Goal: Information Seeking & Learning: Learn about a topic

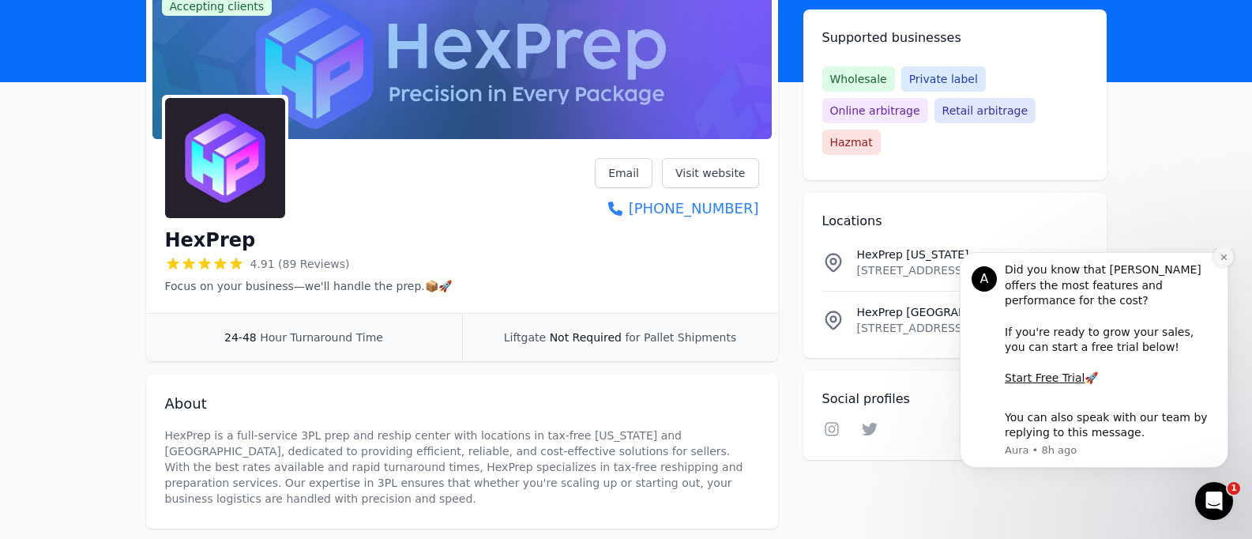
click at [1224, 262] on icon "Dismiss notification" at bounding box center [1224, 257] width 9 height 9
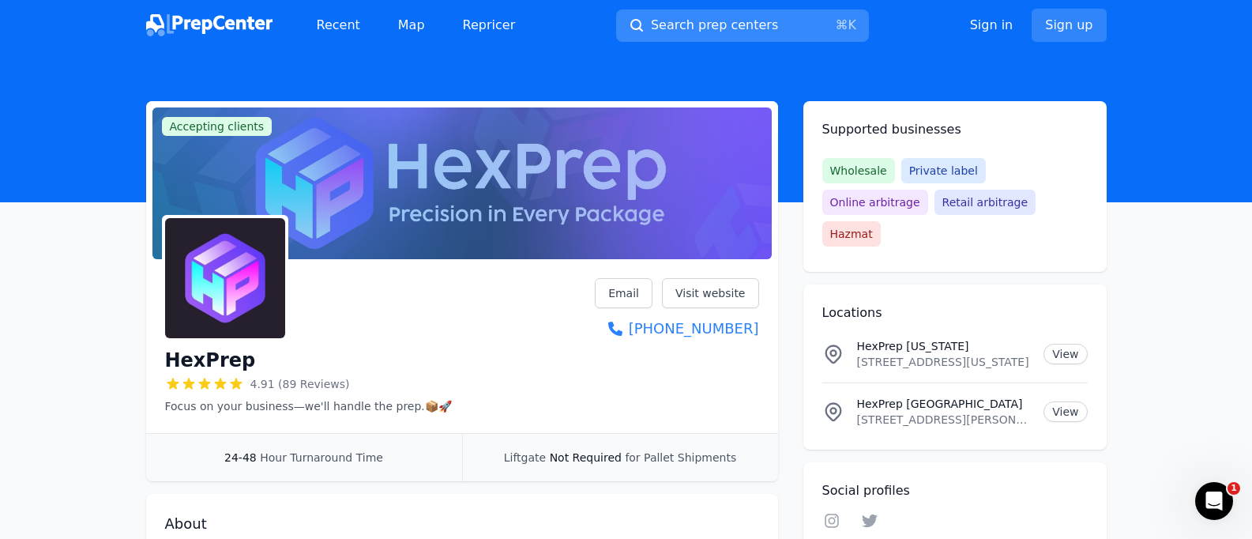
click at [678, 33] on span "Search prep centers" at bounding box center [714, 25] width 127 height 19
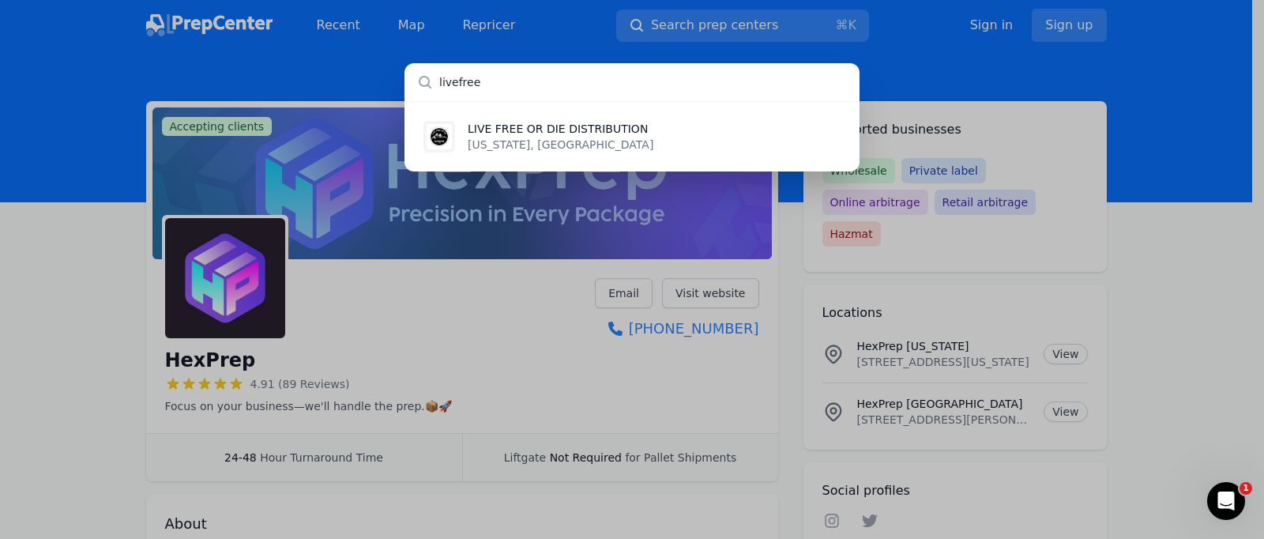
type input "livefree"
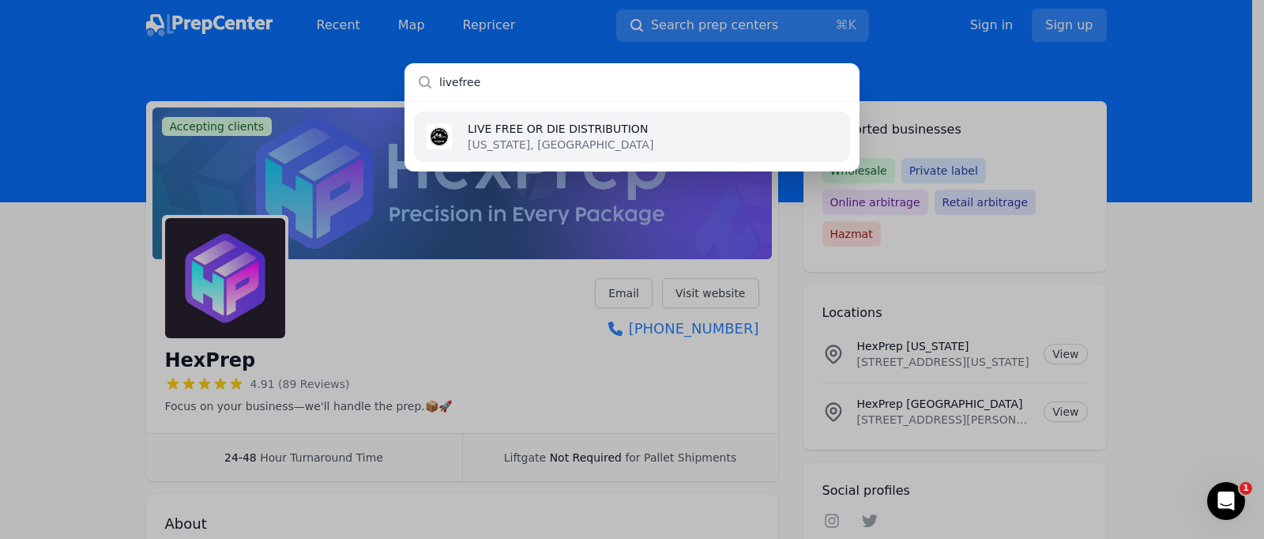
click at [691, 146] on li "LIVE FREE OR DIE DISTRIBUTION New Hampshire, US" at bounding box center [632, 136] width 436 height 51
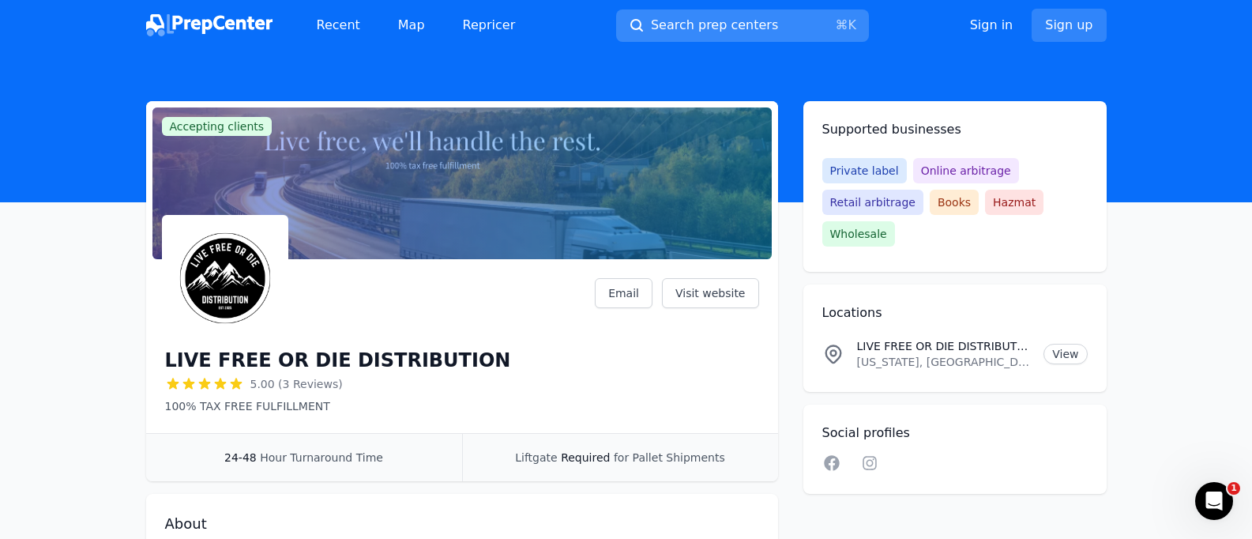
click at [723, 27] on span "Search prep centers" at bounding box center [714, 25] width 127 height 19
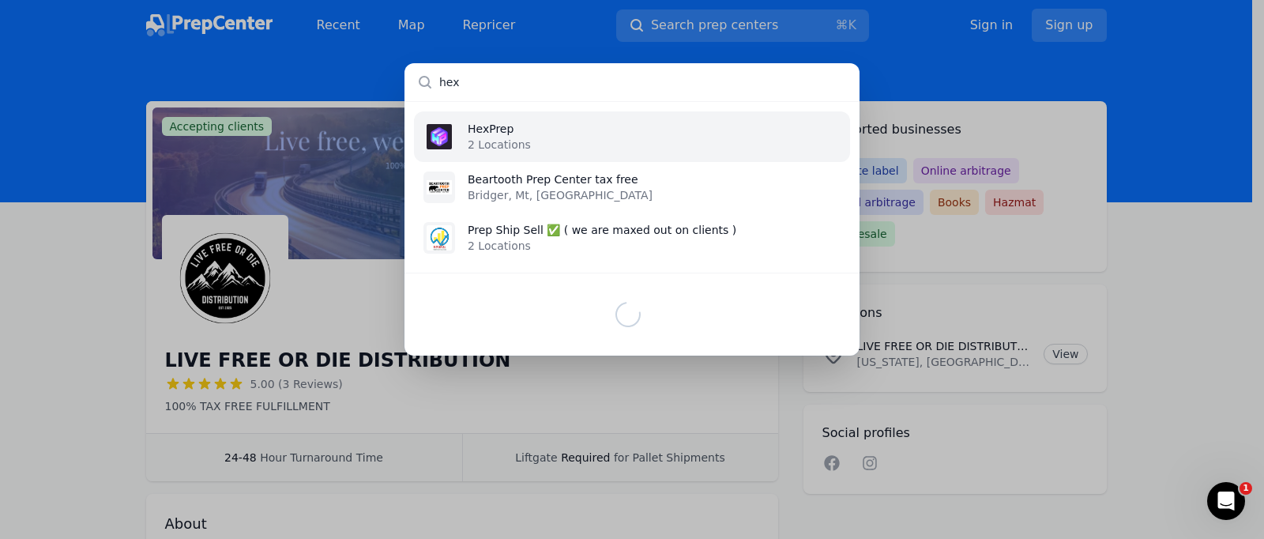
type input "hex"
click at [598, 139] on li "HexPrep 2 Locations" at bounding box center [632, 136] width 436 height 51
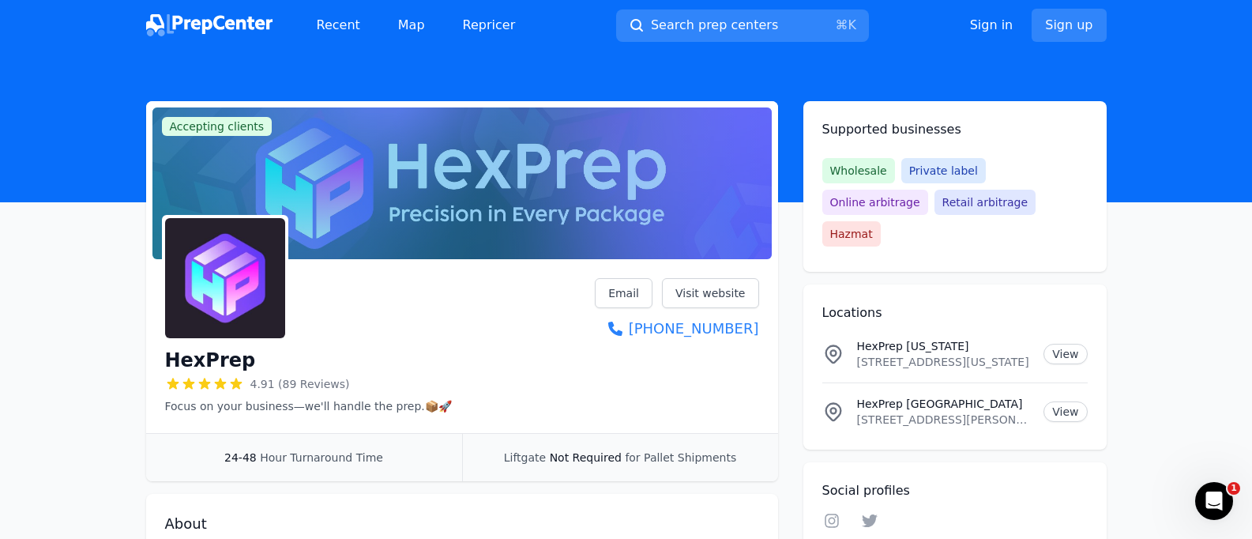
click at [230, 26] on img at bounding box center [209, 25] width 126 height 22
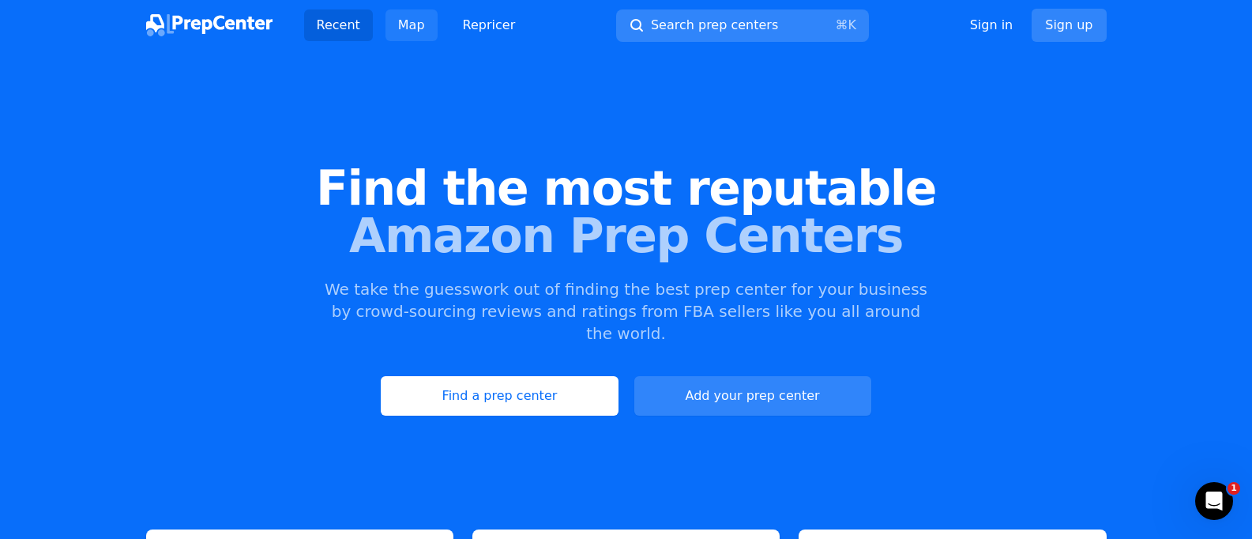
click at [411, 24] on link "Map" at bounding box center [412, 25] width 52 height 32
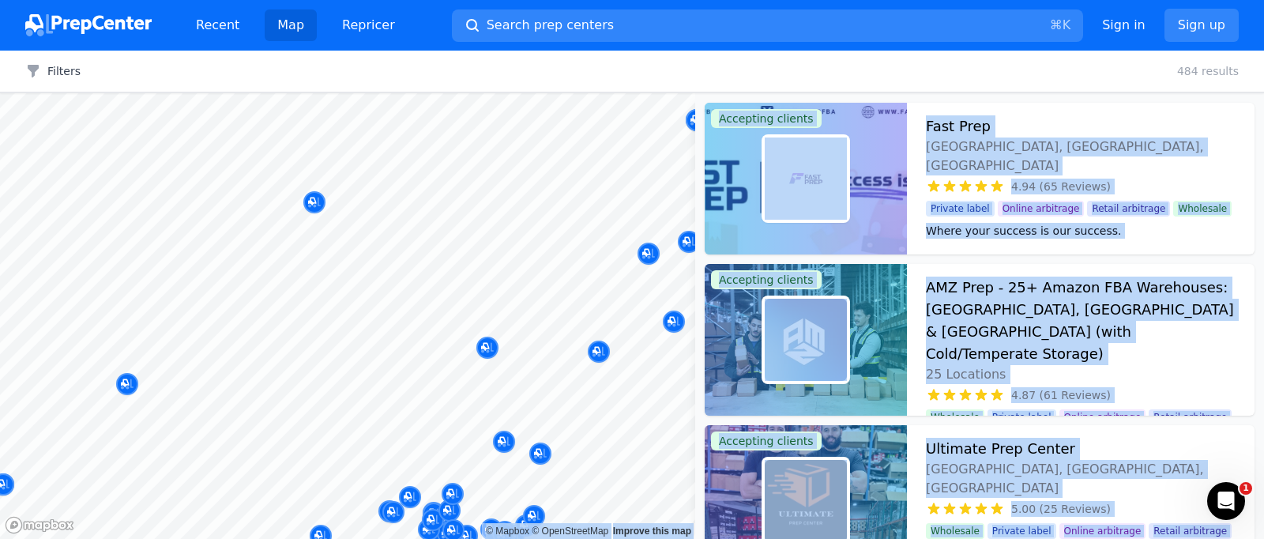
click at [473, 171] on body "Recent Map Repricer Search prep centers ⌘ K Open main menu Sign in Sign up Filt…" at bounding box center [632, 269] width 1264 height 539
click at [411, 154] on body "Recent Map Repricer Search prep centers ⌘ K Open main menu Sign in Sign up Filt…" at bounding box center [632, 269] width 1264 height 539
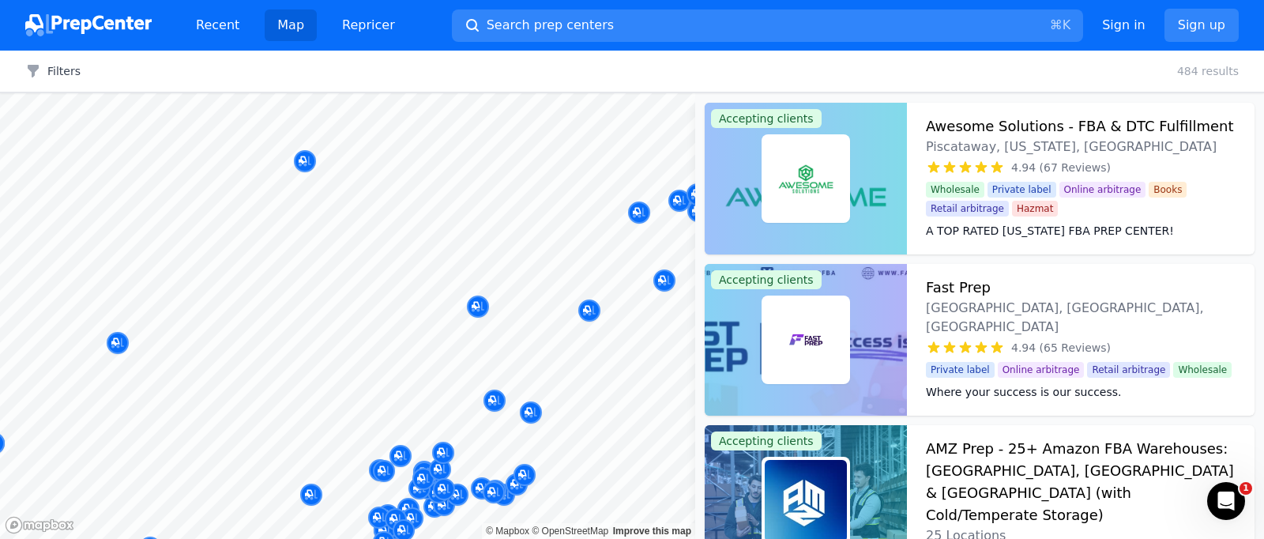
click at [437, 69] on div "Filters Clear all 484 results" at bounding box center [632, 72] width 1264 height 42
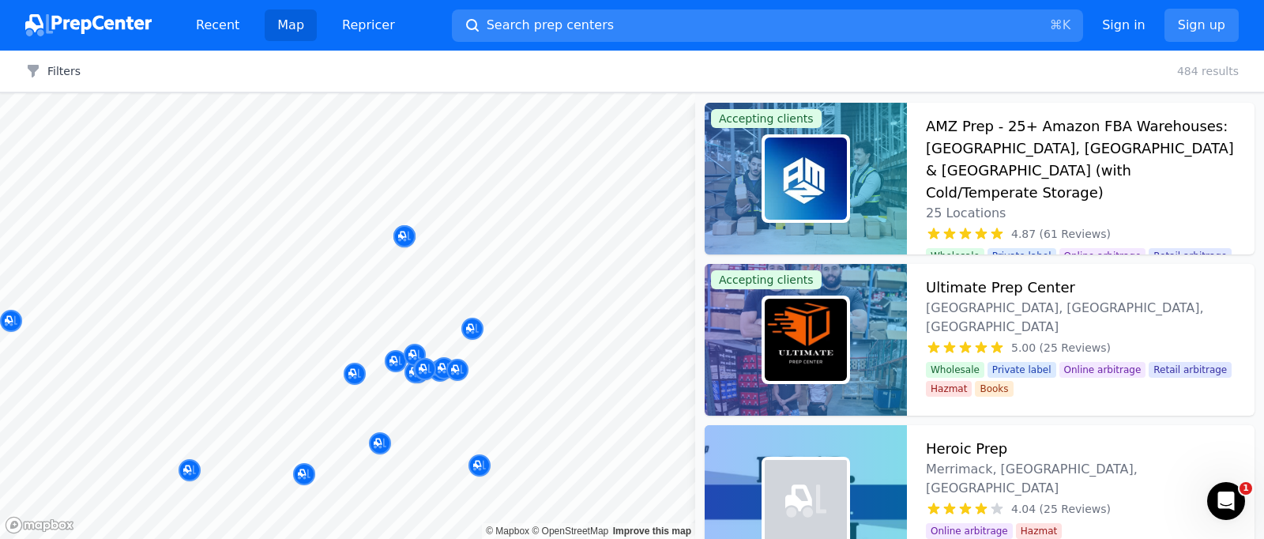
click at [196, 83] on div "Filters Clear all 484 results" at bounding box center [632, 72] width 1264 height 42
click at [57, 66] on button "Filters" at bounding box center [52, 71] width 55 height 16
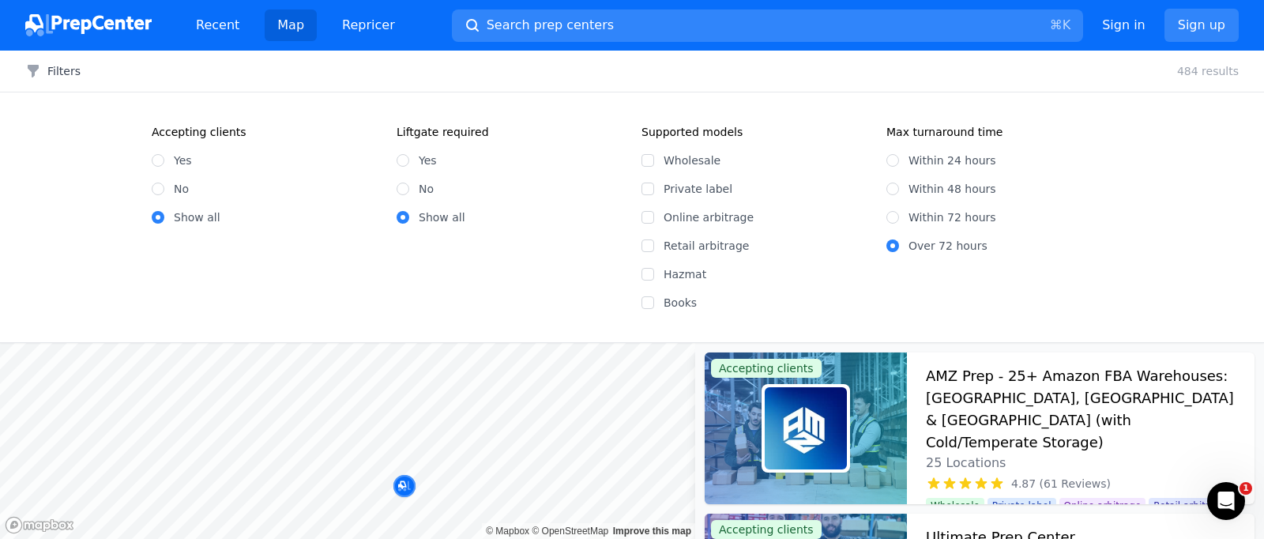
click at [186, 160] on label "Yes" at bounding box center [183, 160] width 18 height 16
click at [164, 160] on input "Yes" at bounding box center [158, 160] width 13 height 13
radio input "true"
click at [400, 137] on legend "Liftgate required" at bounding box center [443, 132] width 92 height 16
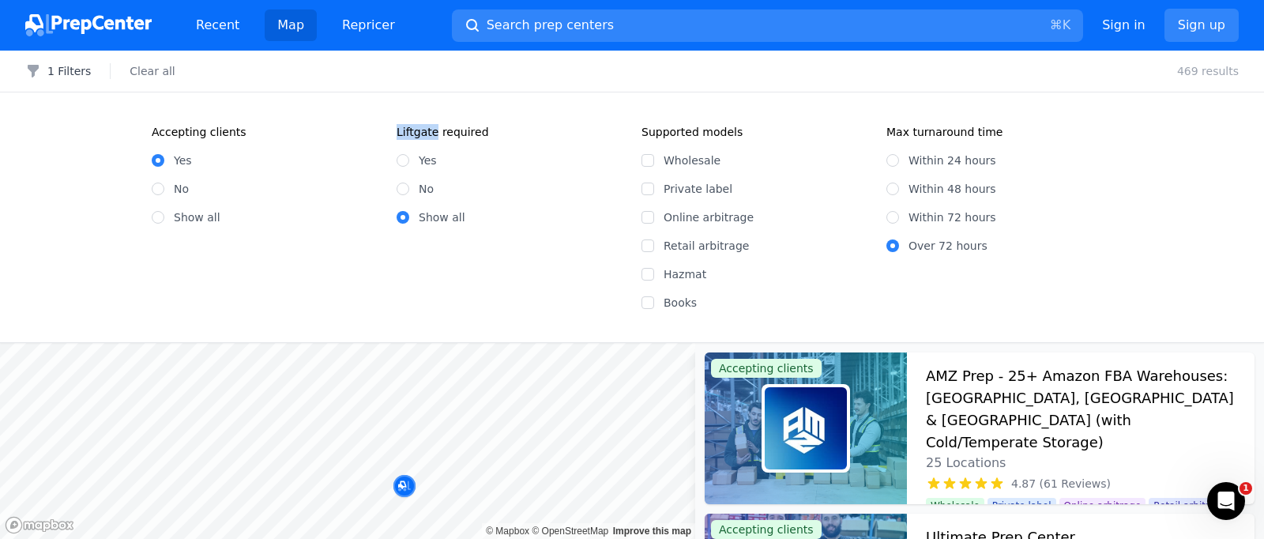
copy legend "Liftgate"
click at [521, 277] on div "Accepting clients Yes No Show all Liftgate required Yes No Show all" at bounding box center [387, 217] width 471 height 186
click at [406, 146] on div "Yes No Show all" at bounding box center [510, 182] width 226 height 85
click at [404, 156] on input "Yes" at bounding box center [403, 160] width 13 height 13
radio input "true"
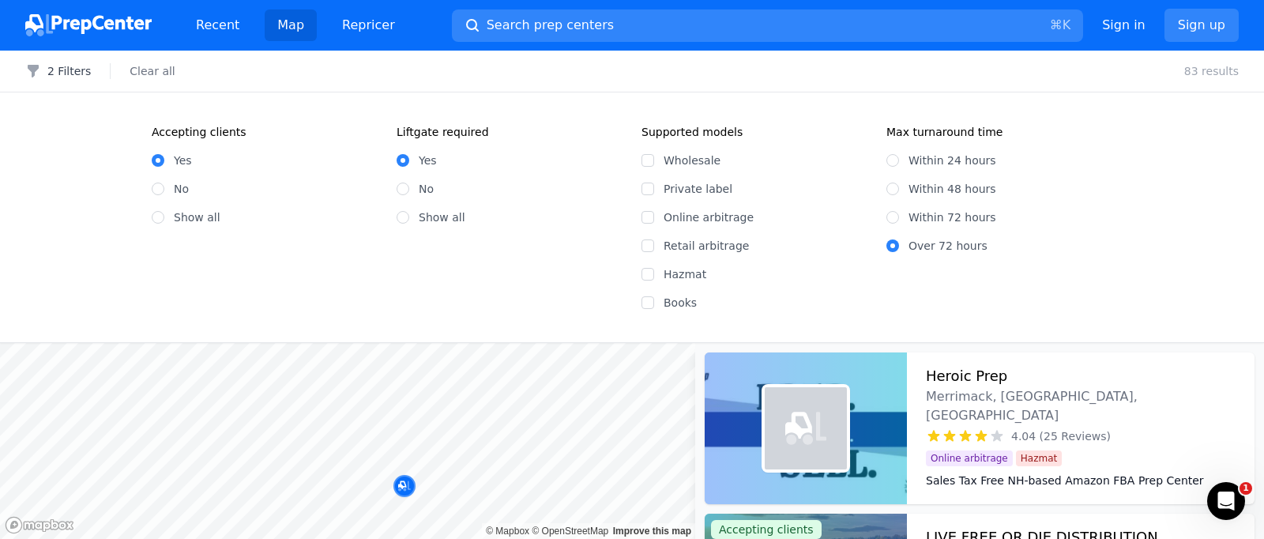
click at [488, 266] on div "Accepting clients Yes No Show all Liftgate required Yes No Show all" at bounding box center [387, 217] width 471 height 186
click at [694, 247] on label "Retail arbitrage" at bounding box center [766, 246] width 204 height 16
click at [654, 247] on input "Retail arbitrage" at bounding box center [648, 245] width 13 height 13
checkbox input "true"
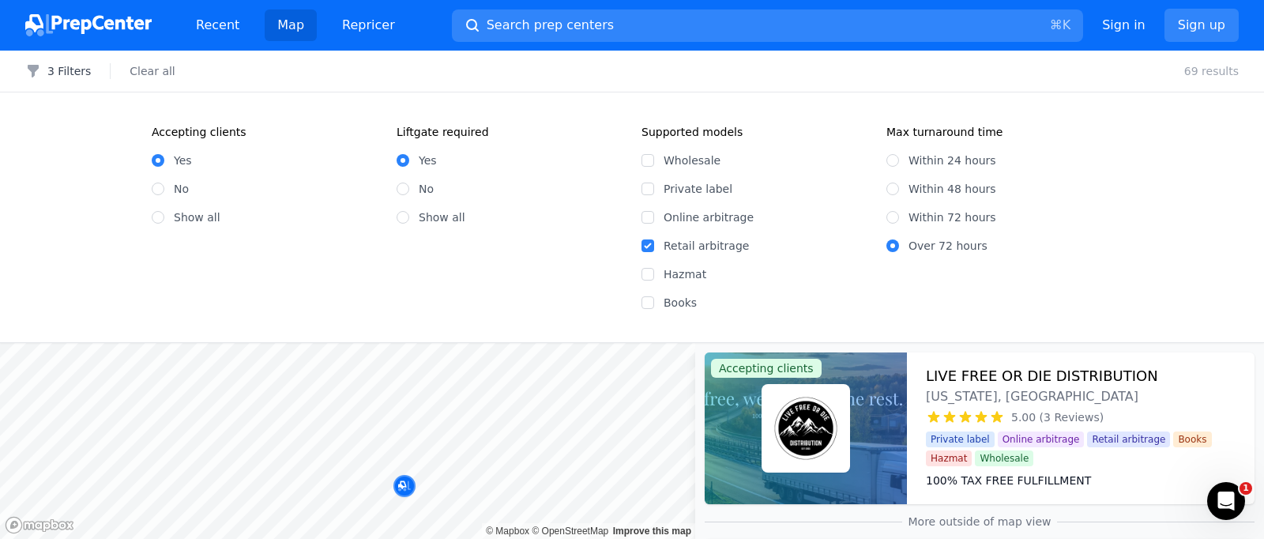
click at [691, 213] on label "Online arbitrage" at bounding box center [766, 217] width 204 height 16
click at [654, 213] on input "Online arbitrage" at bounding box center [648, 217] width 13 height 13
checkbox input "true"
click at [942, 186] on label "Within 48 hours" at bounding box center [953, 189] width 88 height 16
click at [899, 186] on input "Within 48 hours" at bounding box center [893, 189] width 13 height 13
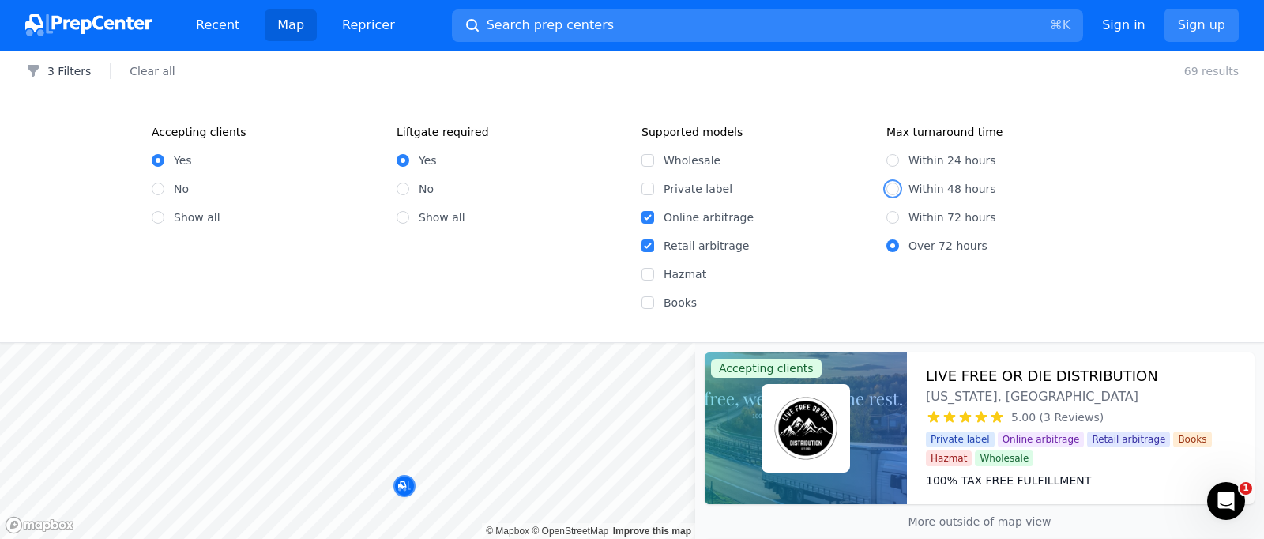
radio input "true"
click at [464, 90] on div "4 Filters Clear all 62 results" at bounding box center [632, 72] width 1264 height 42
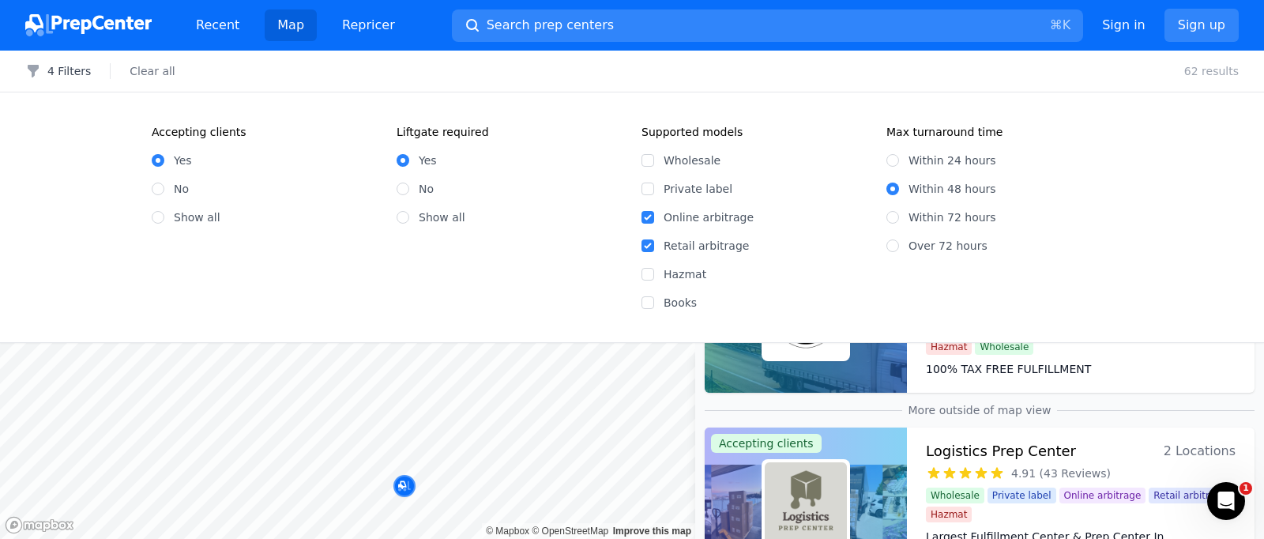
scroll to position [208, 0]
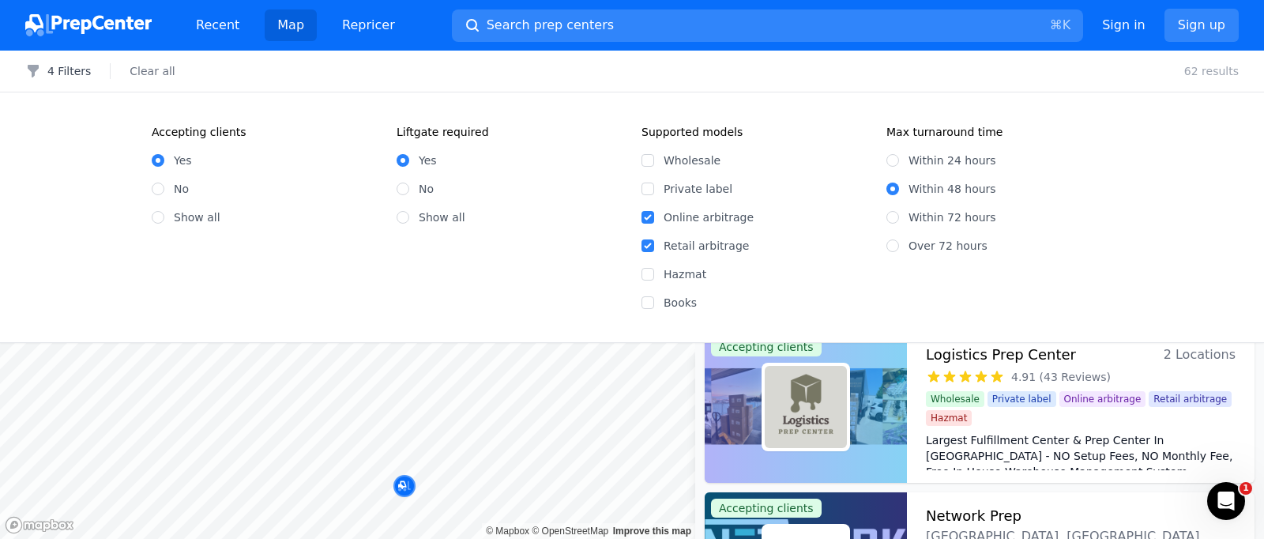
click at [1125, 59] on div "4 Filters Clear all 62 results" at bounding box center [632, 72] width 1264 height 42
click at [278, 26] on link "Map" at bounding box center [291, 25] width 52 height 32
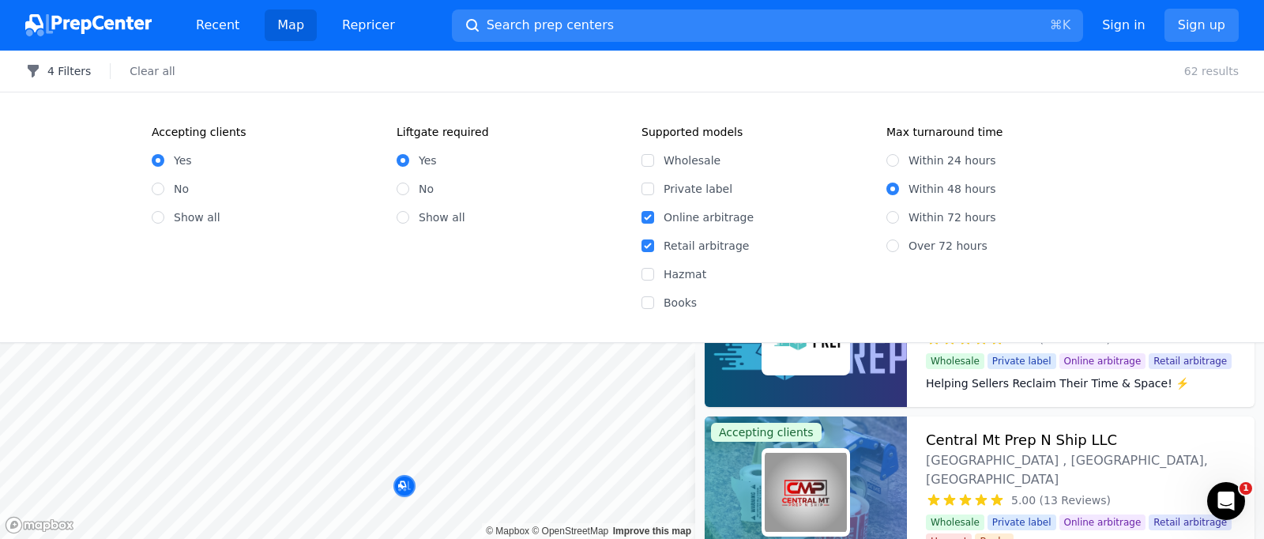
click at [55, 70] on button "4 Filters" at bounding box center [58, 71] width 66 height 16
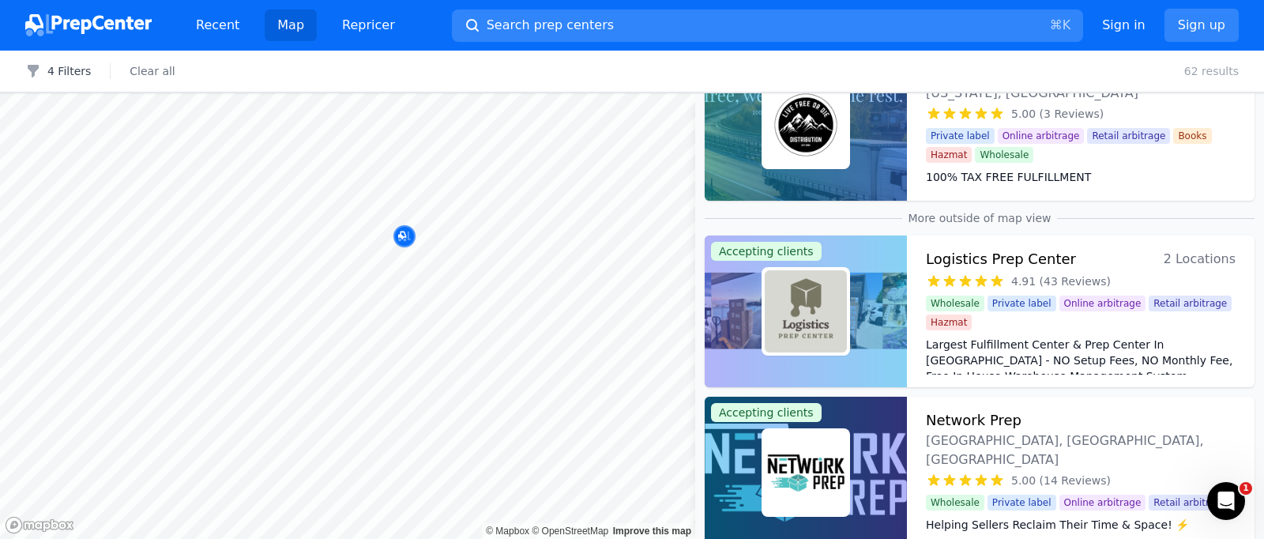
scroll to position [0, 0]
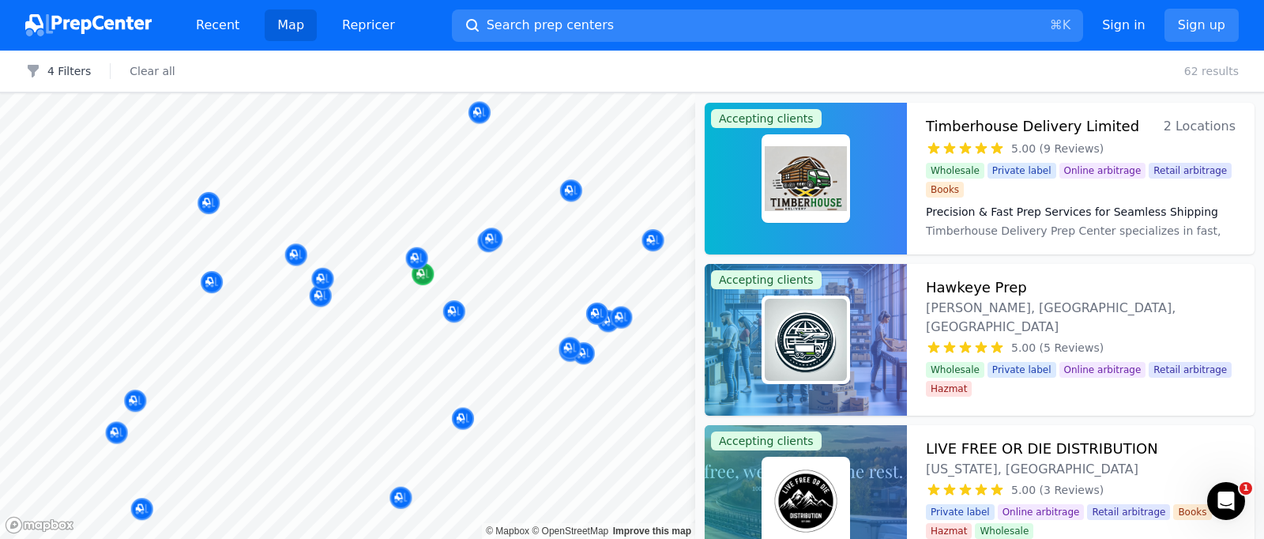
click at [578, 93] on div at bounding box center [347, 93] width 695 height 0
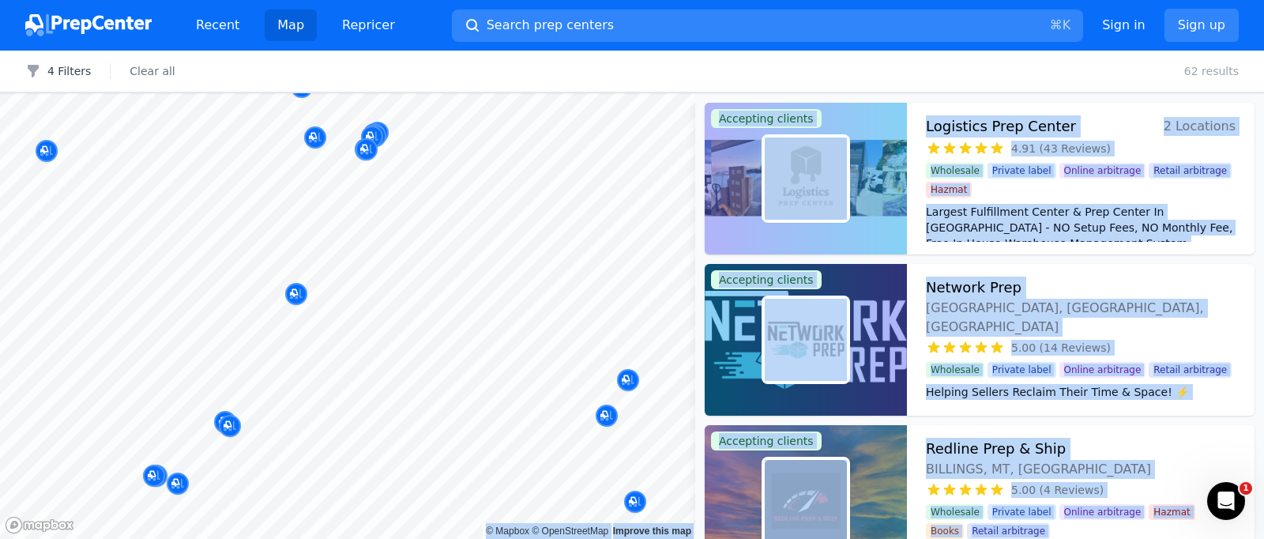
click at [548, 367] on body "Recent Map Repricer Search prep centers ⌘ K Open main menu Sign in Sign up Filt…" at bounding box center [632, 269] width 1264 height 539
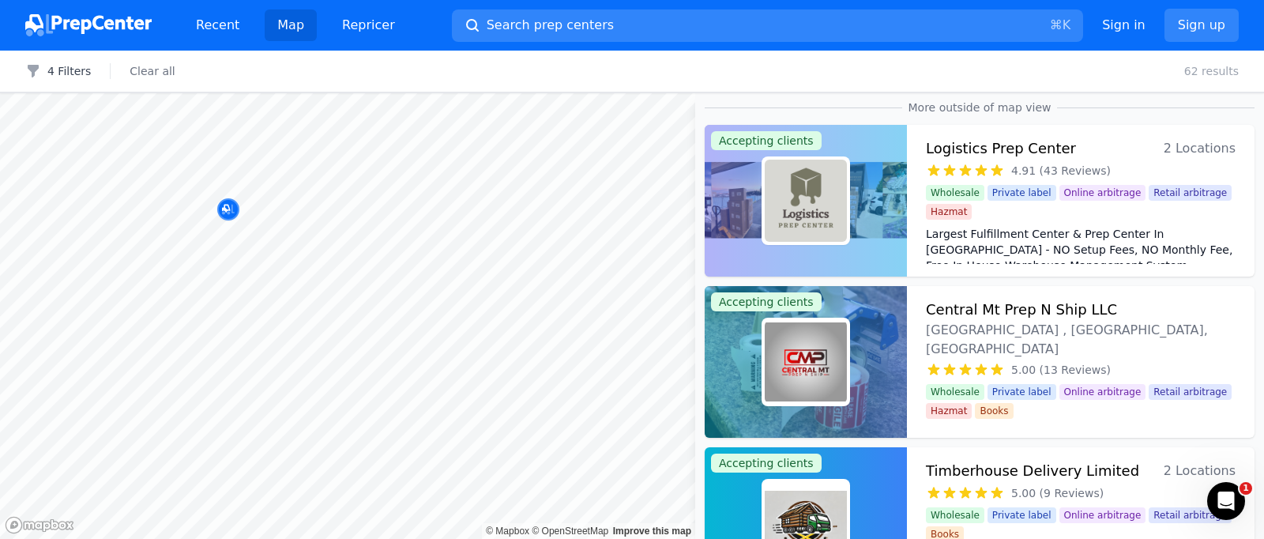
scroll to position [334, 0]
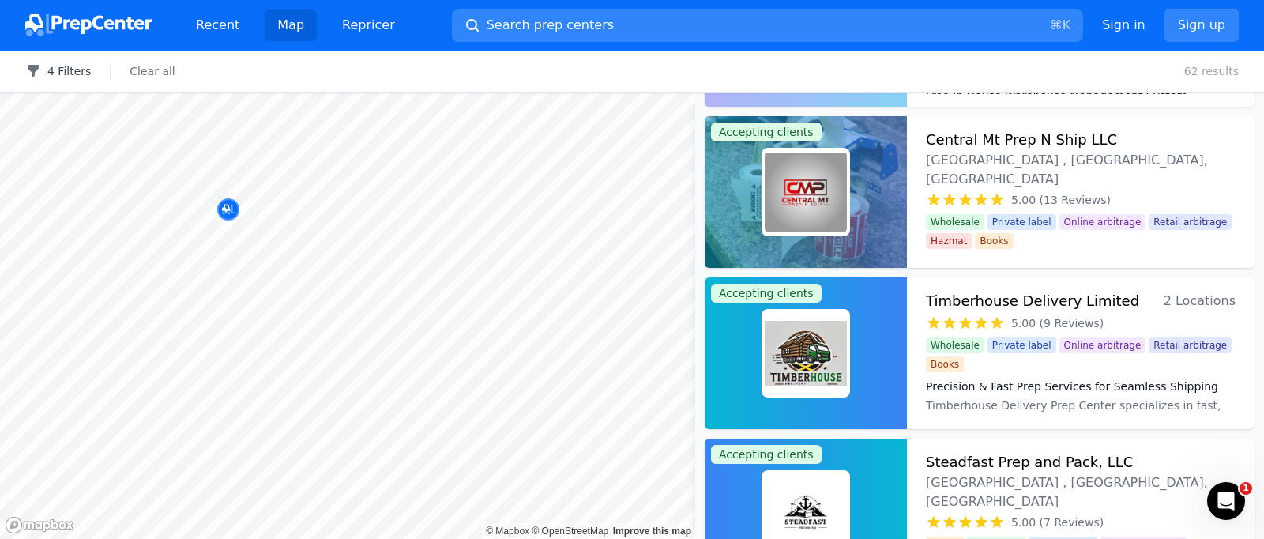
click at [68, 73] on button "4 Filters" at bounding box center [58, 71] width 66 height 16
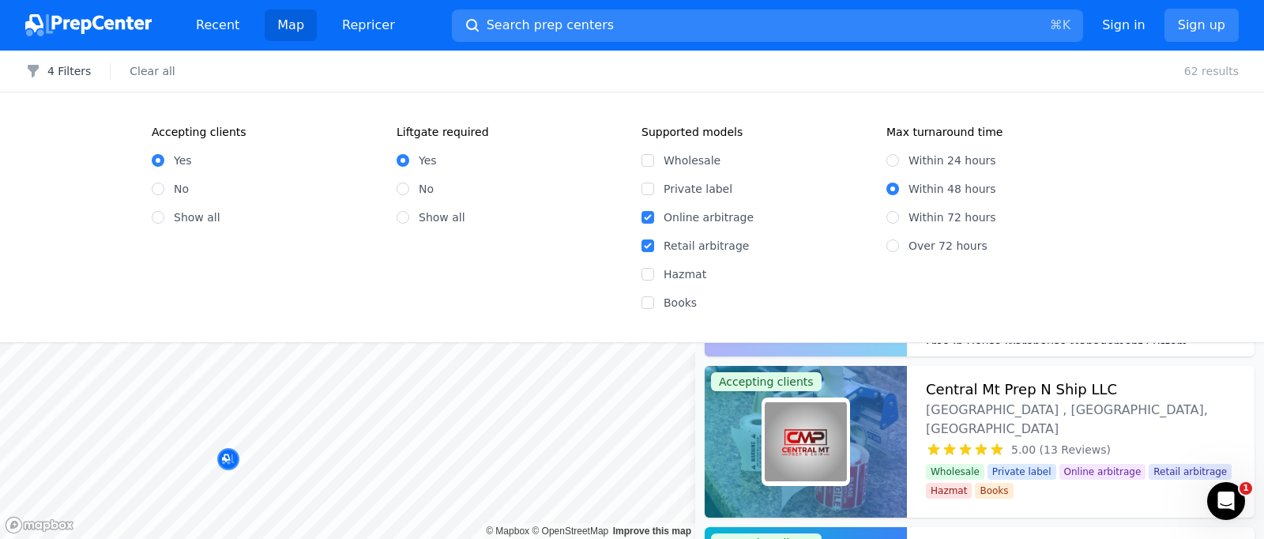
click at [420, 187] on label "No" at bounding box center [426, 189] width 15 height 16
click at [409, 187] on input "No" at bounding box center [403, 189] width 13 height 13
radio input "true"
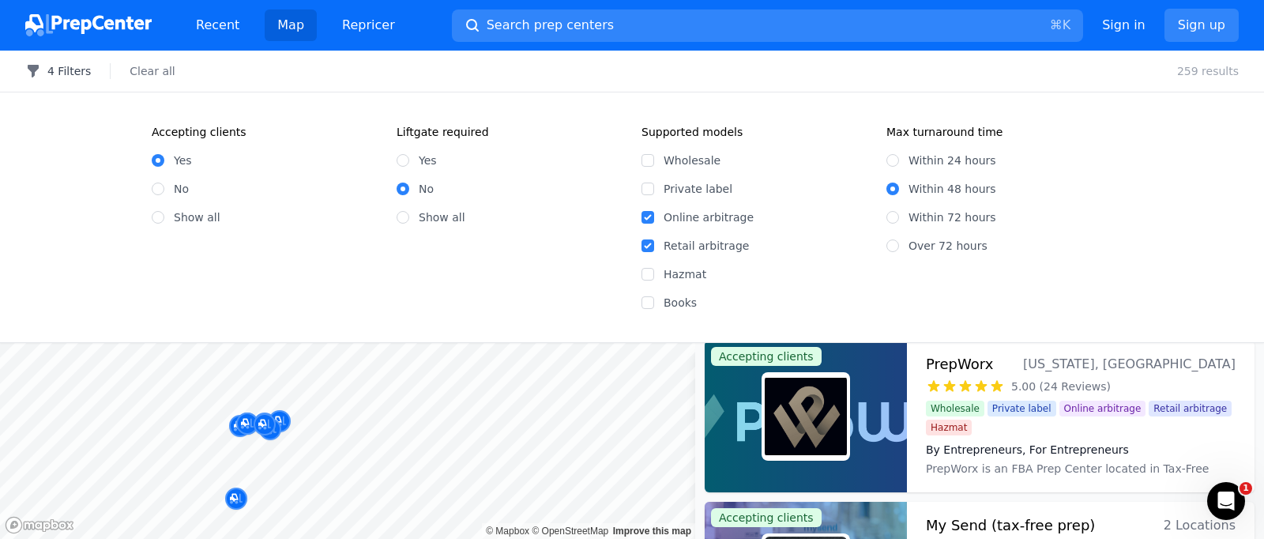
click at [81, 72] on button "4 Filters" at bounding box center [58, 71] width 66 height 16
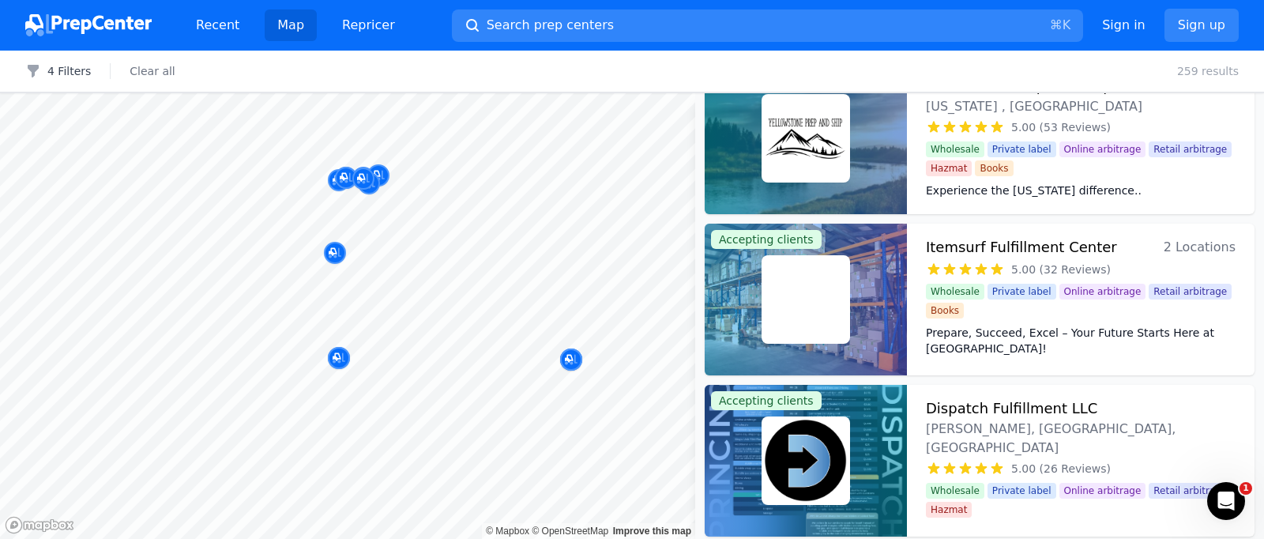
scroll to position [2736, 0]
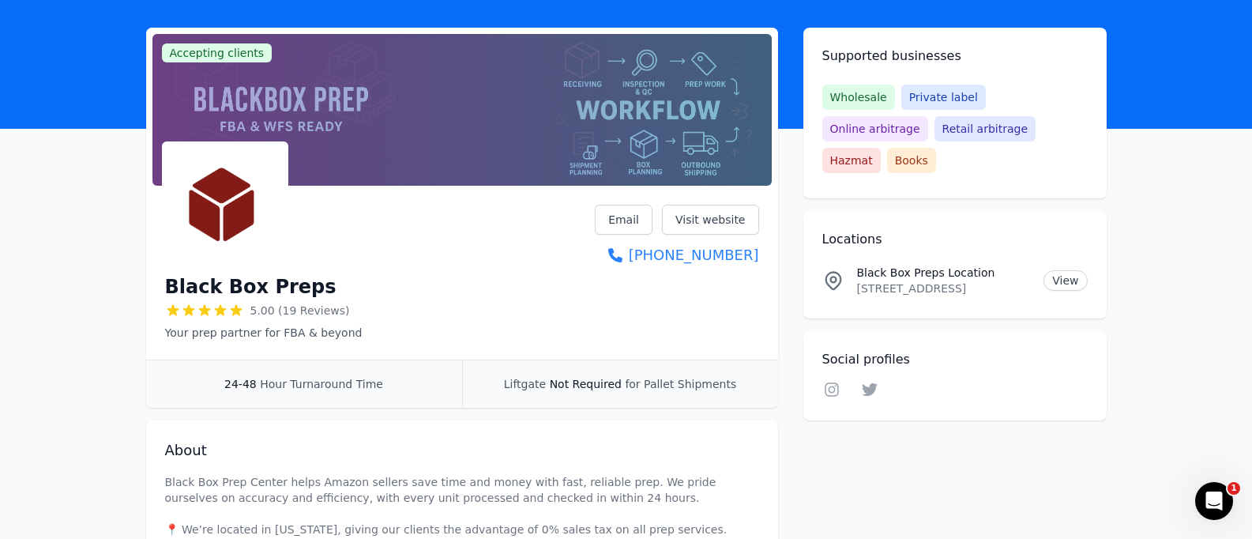
scroll to position [87, 0]
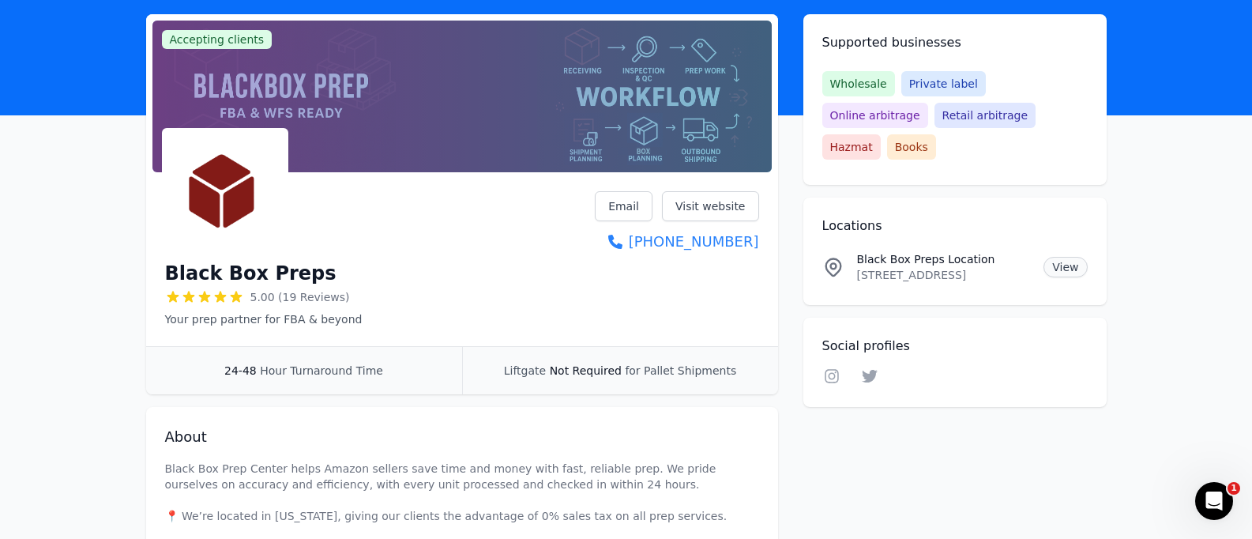
click at [1067, 257] on link "View" at bounding box center [1065, 267] width 43 height 21
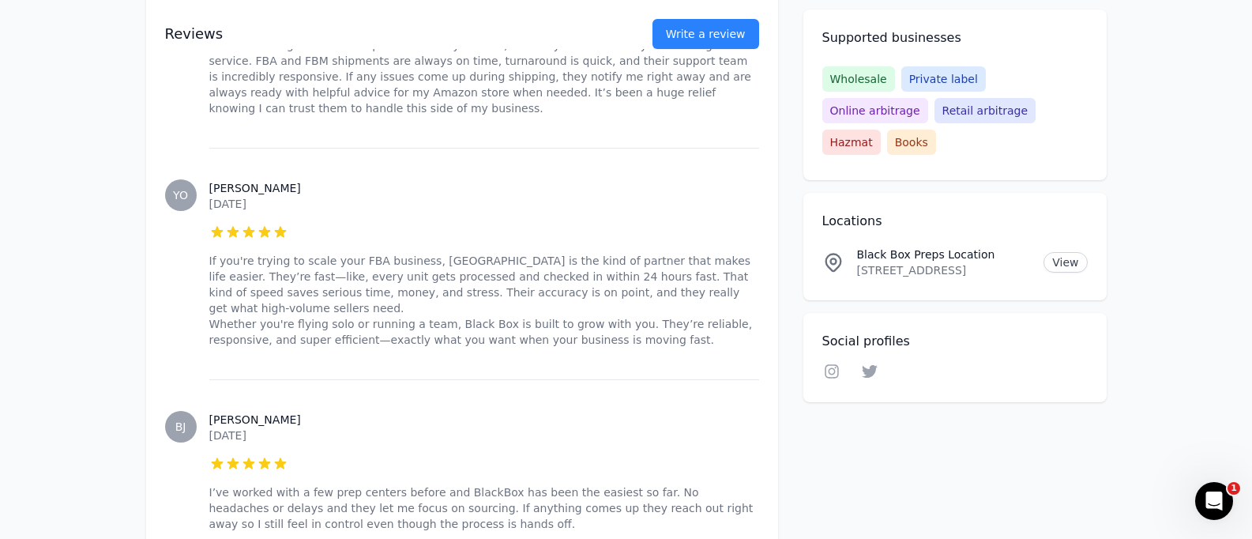
scroll to position [2555, 0]
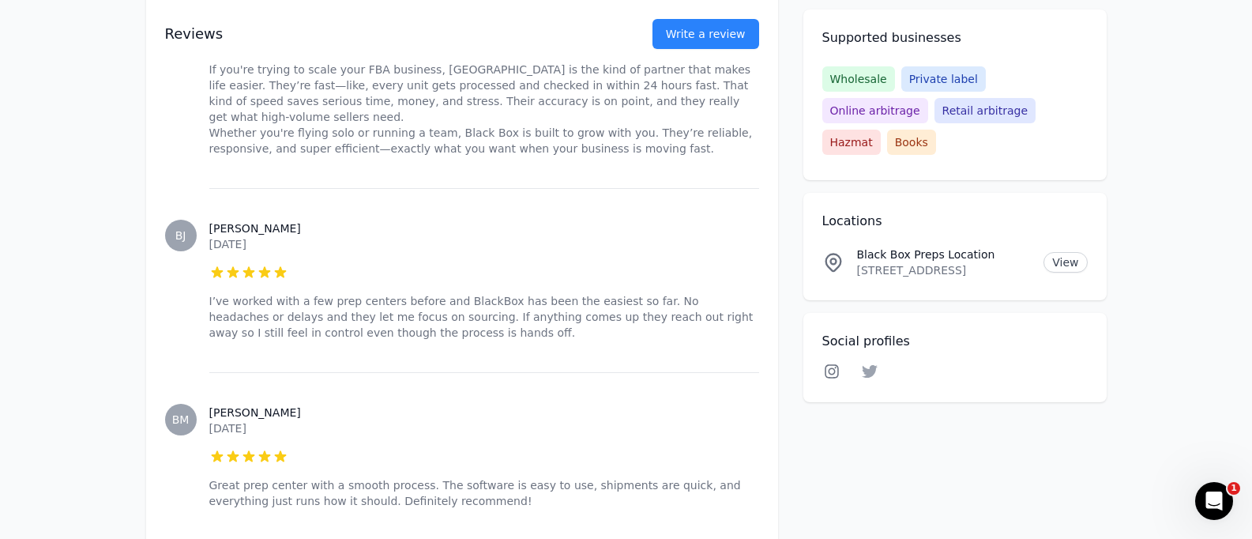
click at [834, 363] on icon at bounding box center [832, 371] width 19 height 16
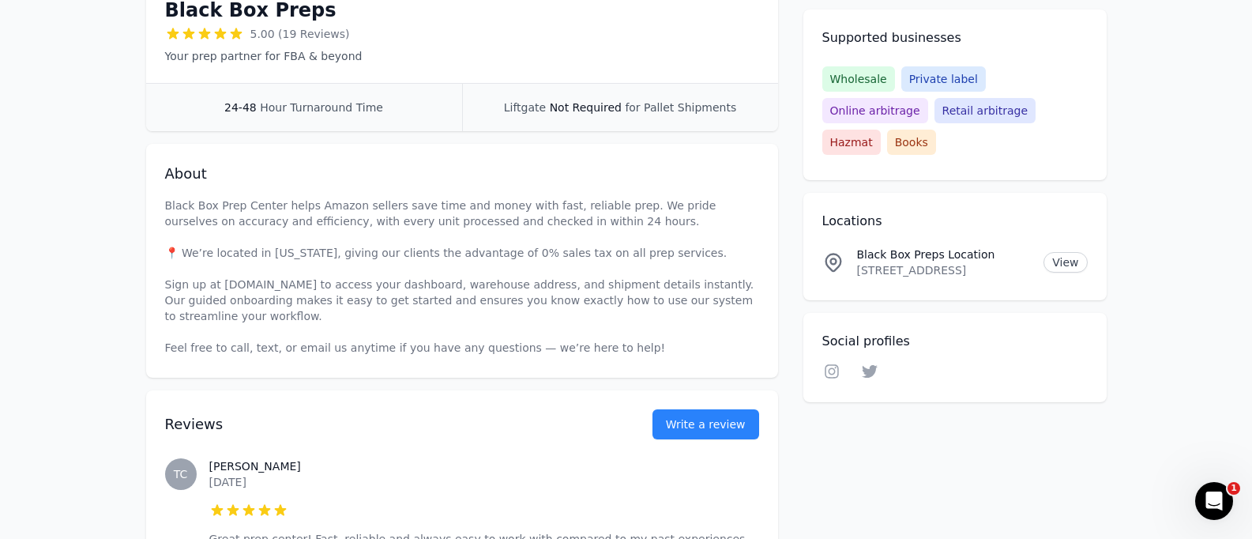
scroll to position [159, 0]
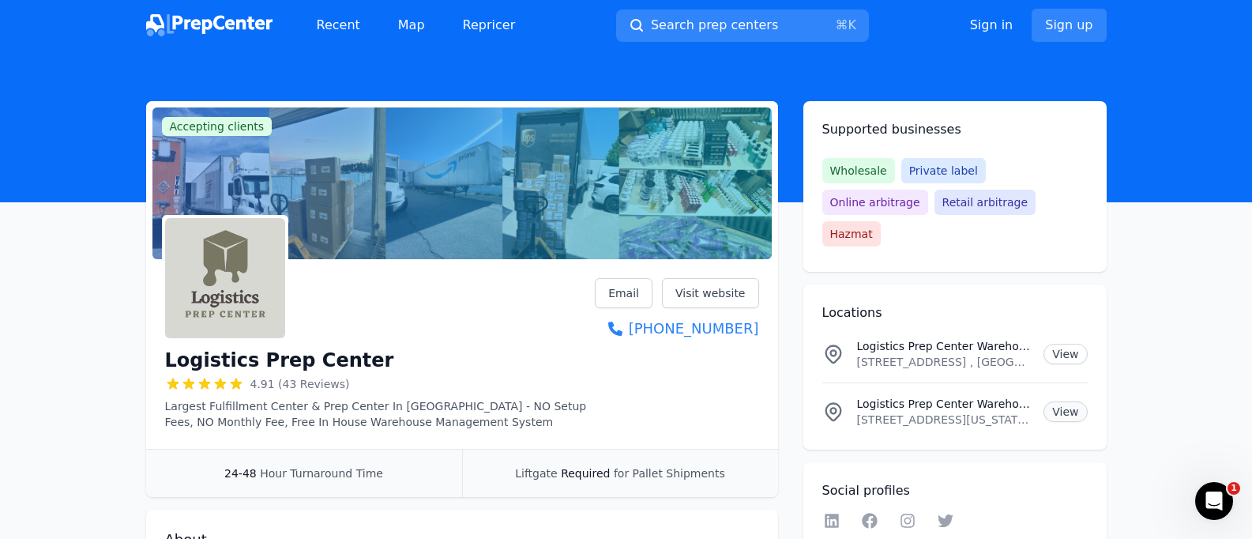
click at [1065, 401] on link "View" at bounding box center [1065, 411] width 43 height 21
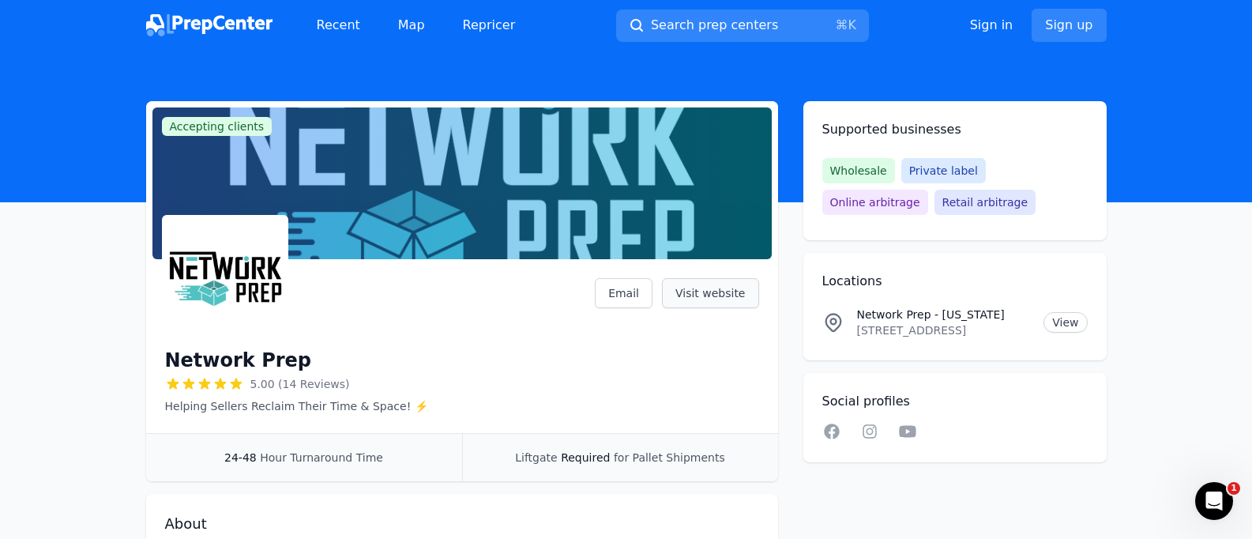
scroll to position [179, 0]
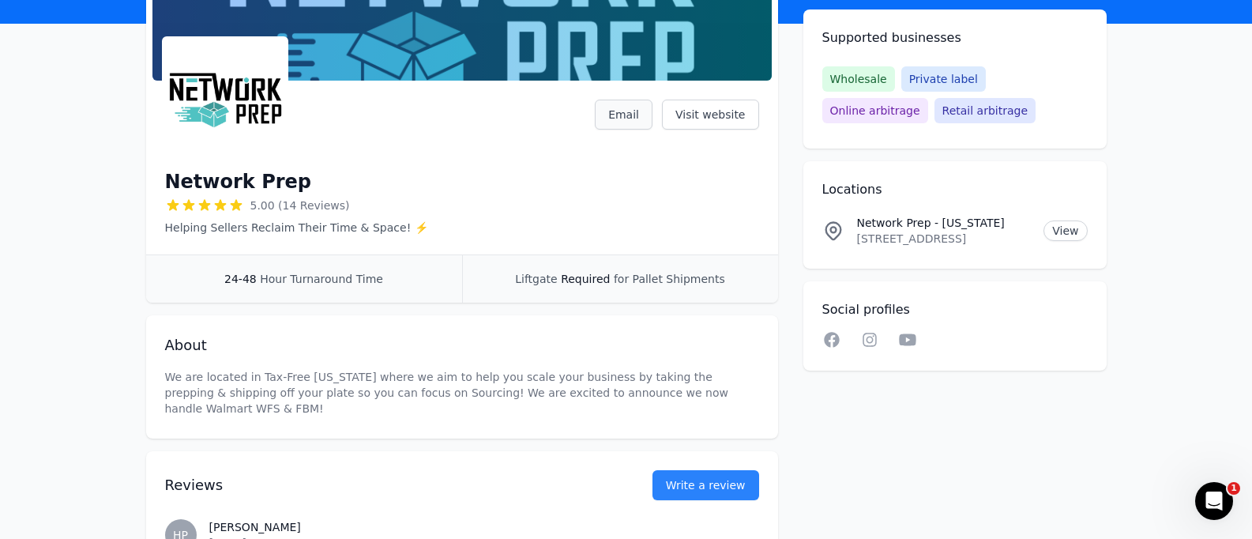
click at [628, 112] on link "Email" at bounding box center [624, 115] width 58 height 30
click at [913, 344] on icon at bounding box center [907, 340] width 17 height 12
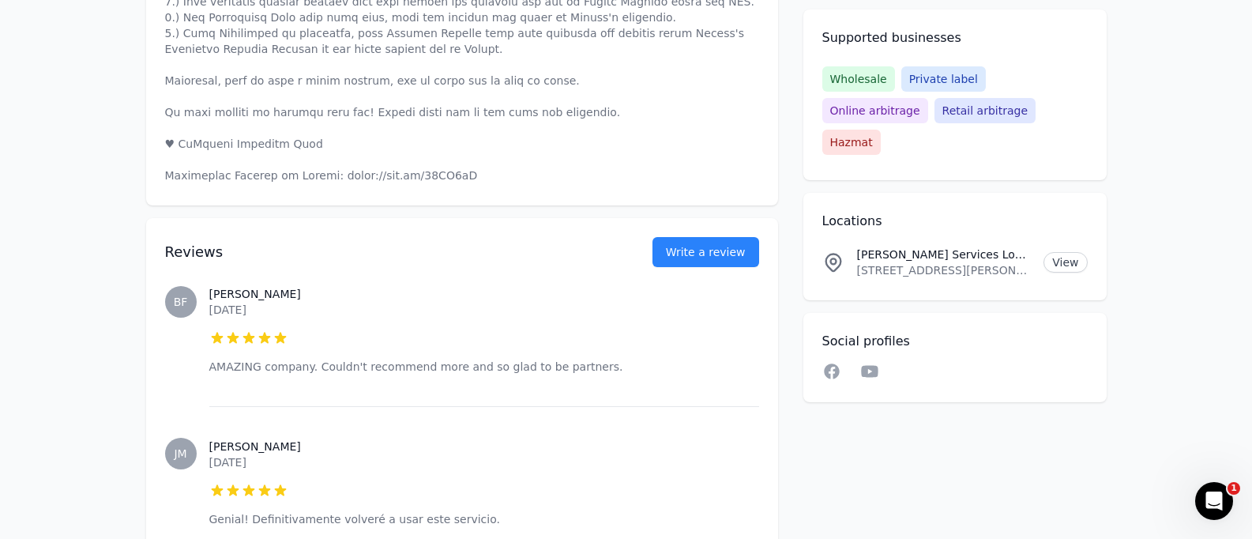
scroll to position [811, 0]
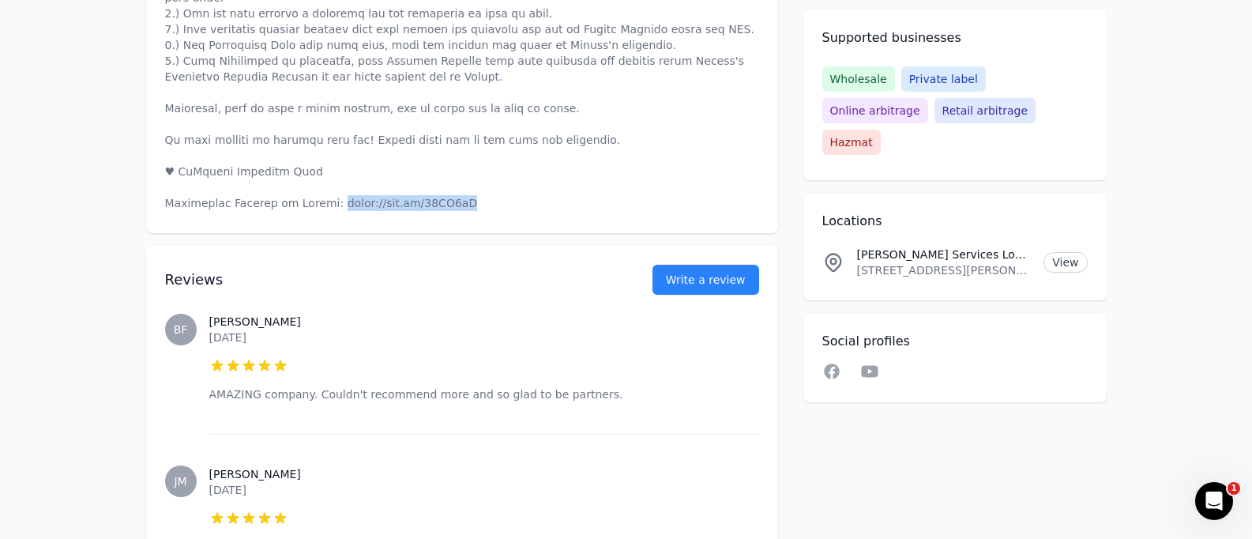
drag, startPoint x: 454, startPoint y: 156, endPoint x: 322, endPoint y: 157, distance: 132.0
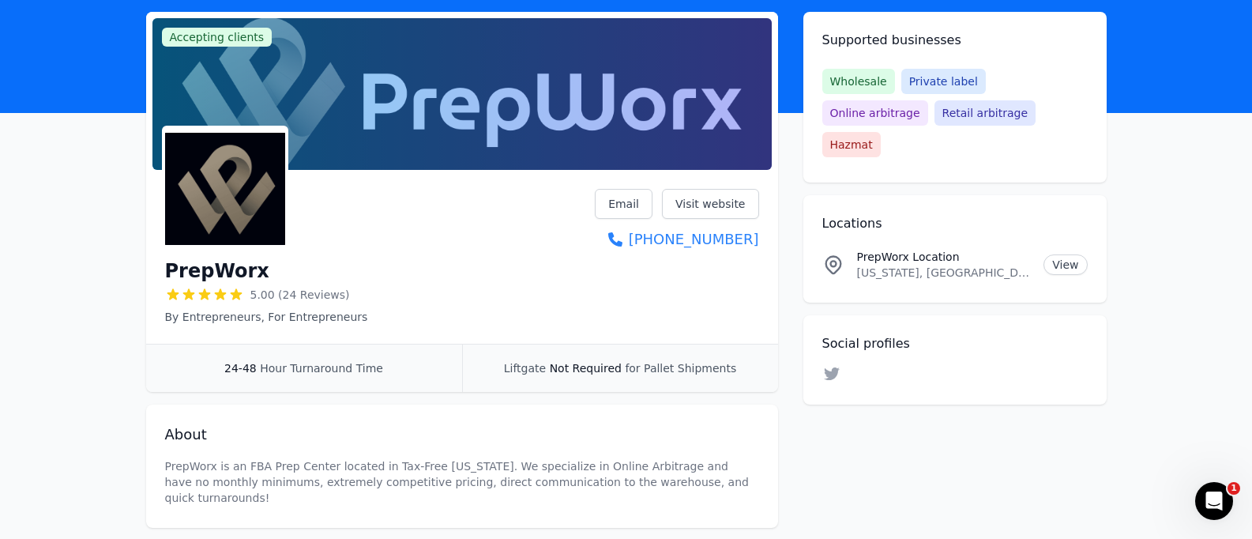
scroll to position [11, 0]
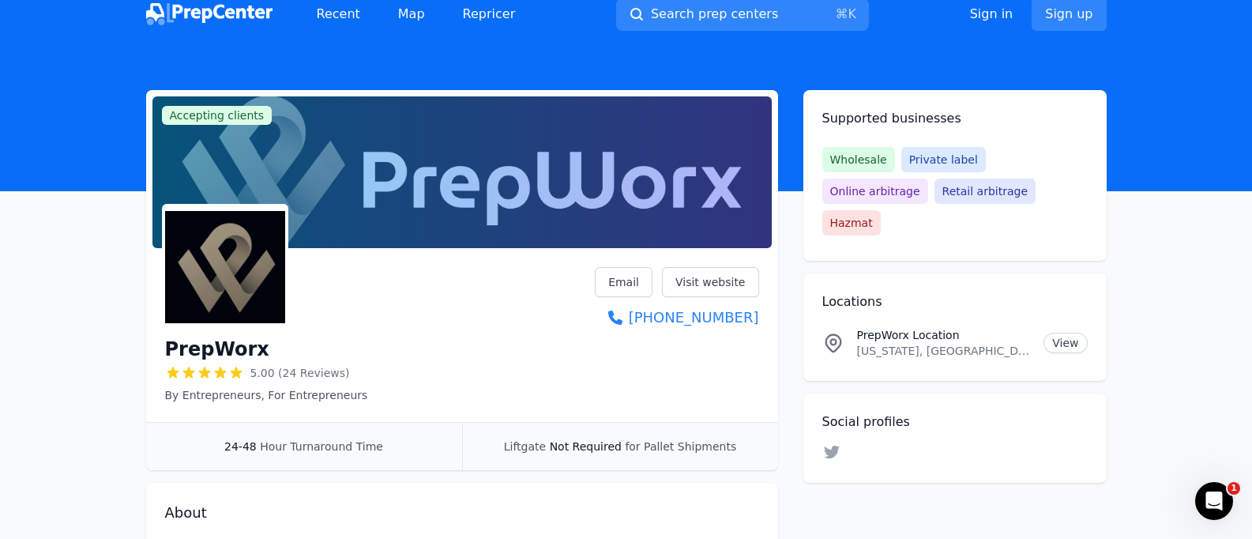
click at [1218, 506] on icon "Open Intercom Messenger" at bounding box center [1212, 499] width 26 height 26
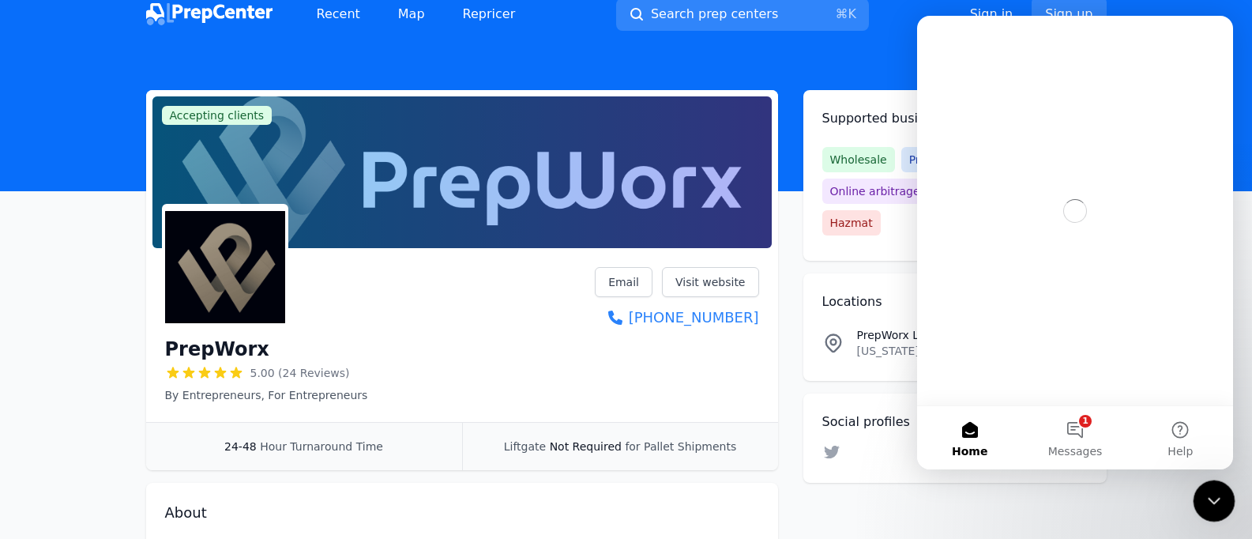
scroll to position [0, 0]
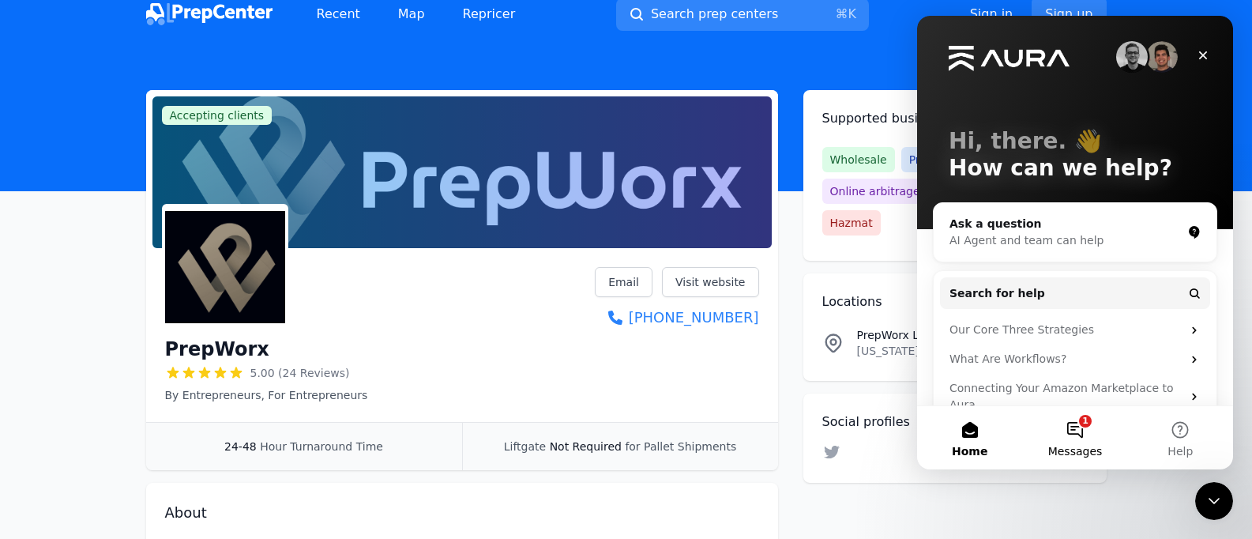
click at [1069, 424] on button "1 Messages" at bounding box center [1074, 437] width 105 height 63
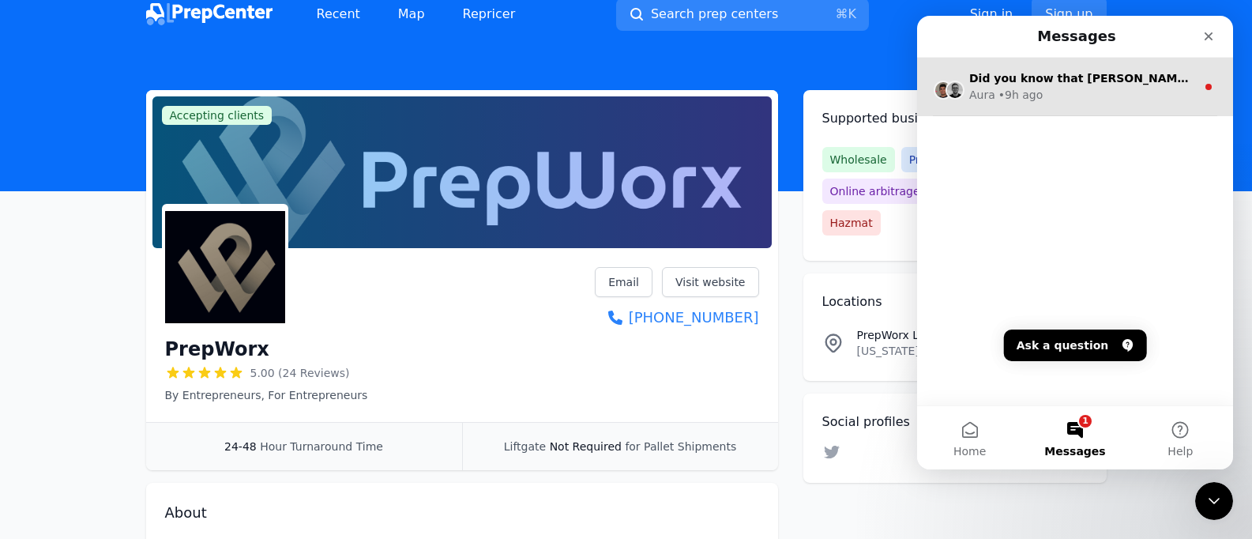
click at [1012, 97] on div "• 9h ago" at bounding box center [1021, 95] width 45 height 17
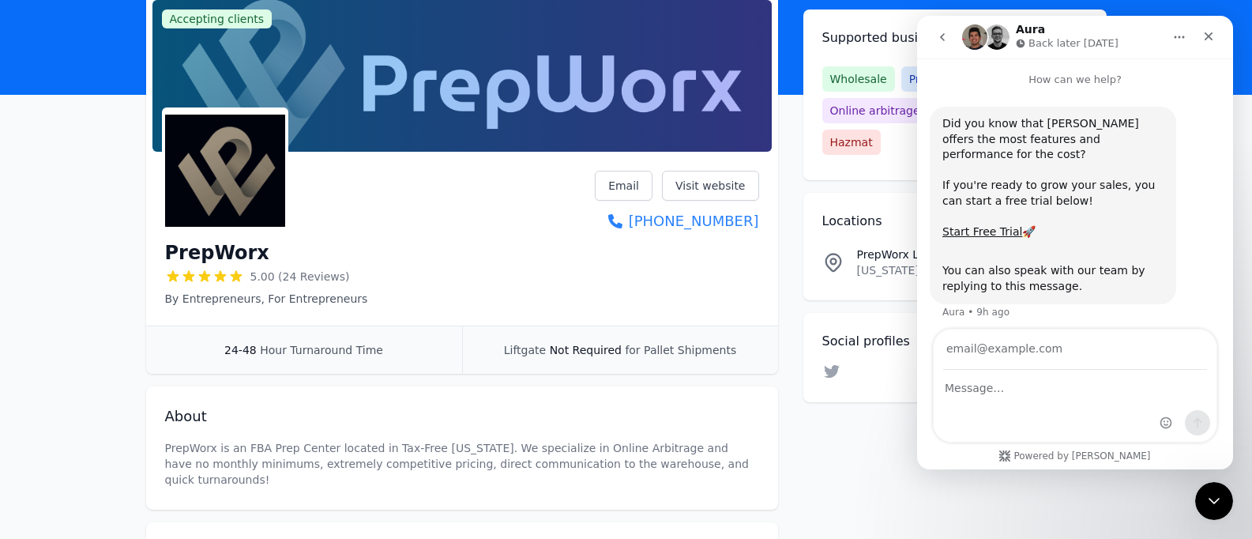
scroll to position [172, 0]
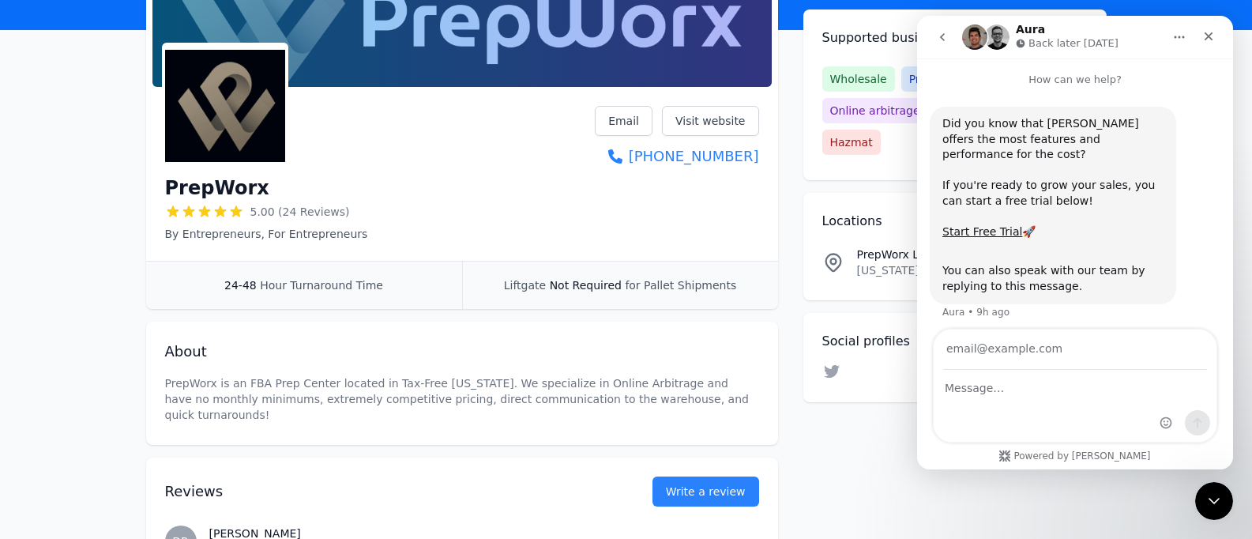
click at [944, 46] on button "go back" at bounding box center [943, 37] width 30 height 30
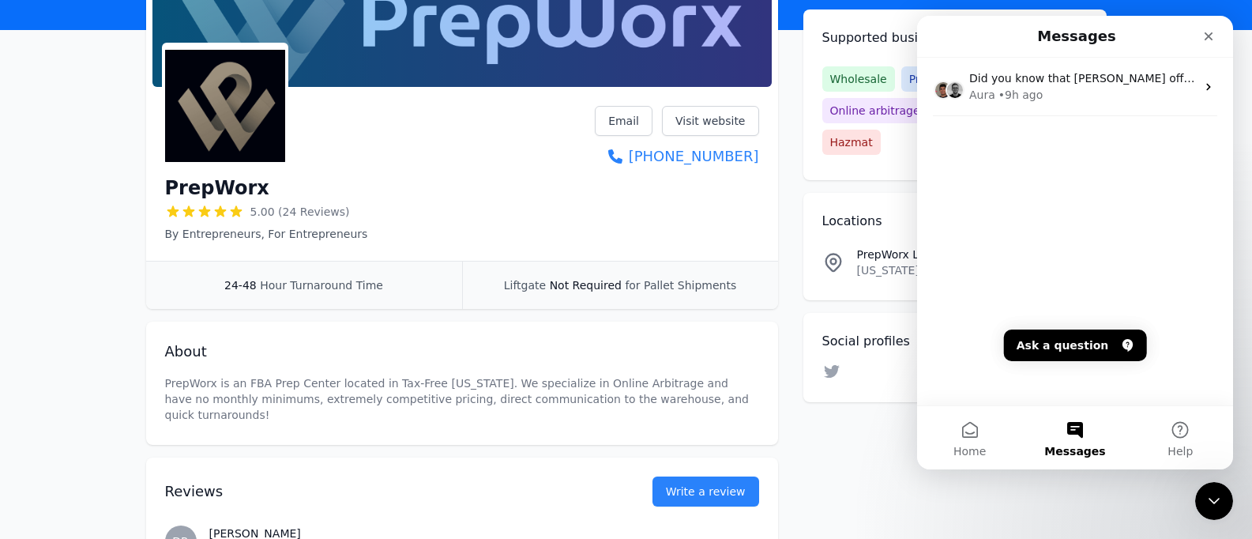
scroll to position [0, 0]
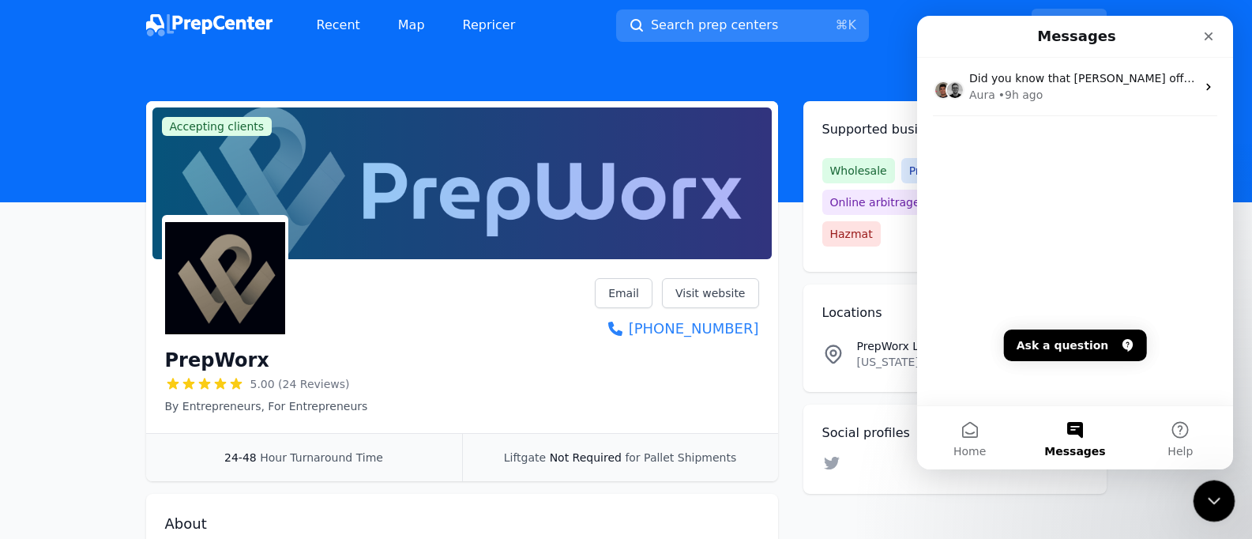
click at [1204, 488] on div "Close Intercom Messenger" at bounding box center [1212, 499] width 38 height 38
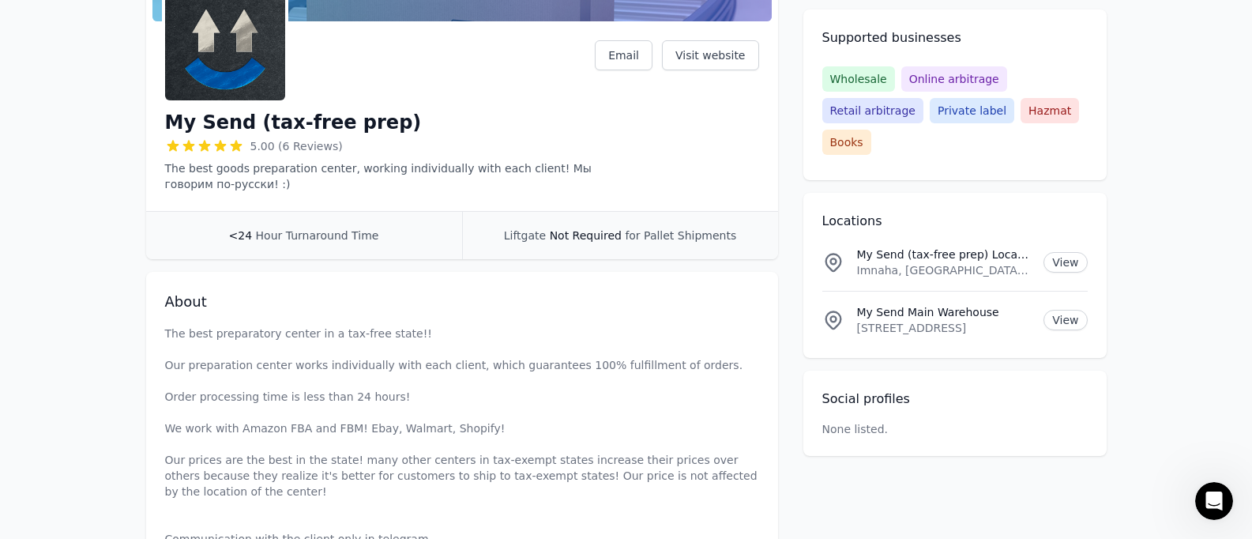
scroll to position [413, 0]
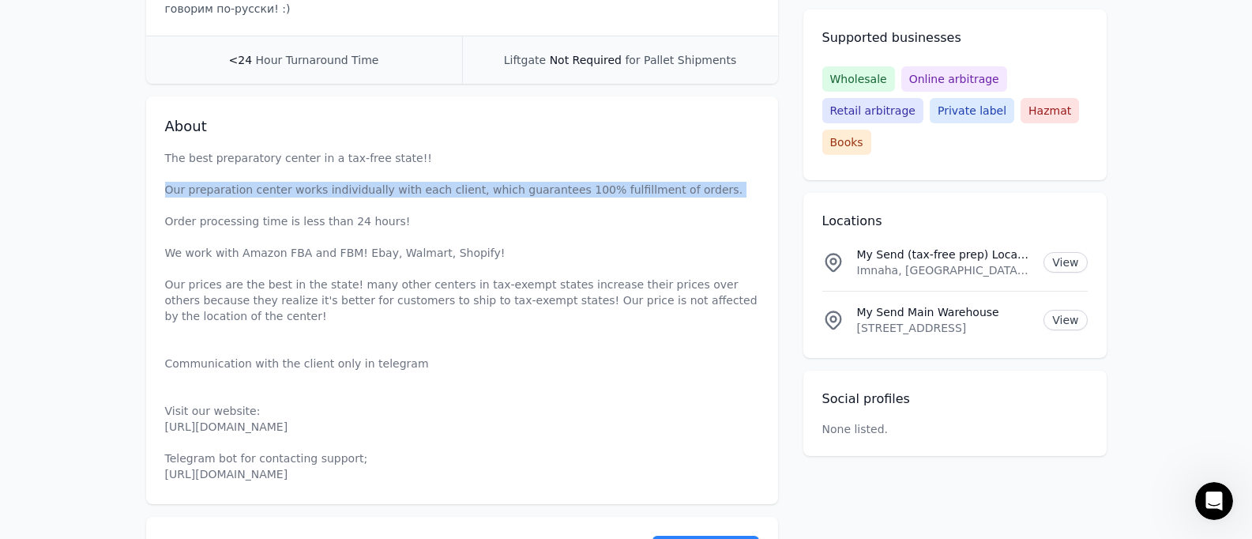
drag, startPoint x: 154, startPoint y: 194, endPoint x: 687, endPoint y: 200, distance: 533.4
click at [693, 199] on div "About The best preparatory center in a tax-free state!! Our preparation center …" at bounding box center [462, 300] width 632 height 408
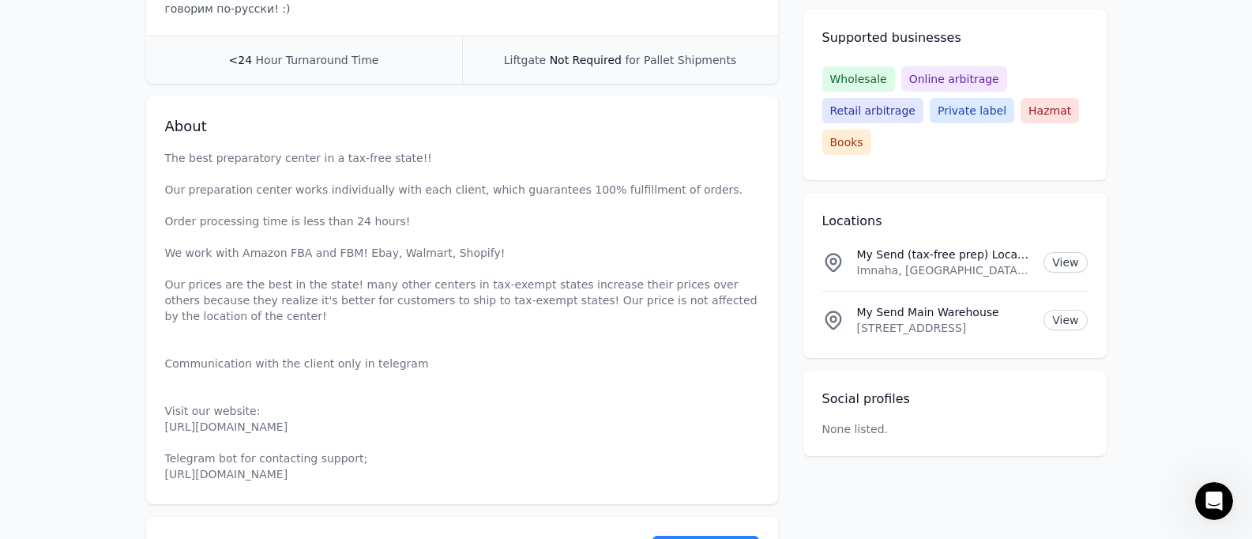
click at [233, 216] on p "The best preparatory center in a tax-free state!! Our preparation center works …" at bounding box center [462, 316] width 594 height 332
drag, startPoint x: 147, startPoint y: 225, endPoint x: 477, endPoint y: 225, distance: 330.3
click at [556, 232] on p "The best preparatory center in a tax-free state!! Our preparation center works …" at bounding box center [462, 316] width 594 height 332
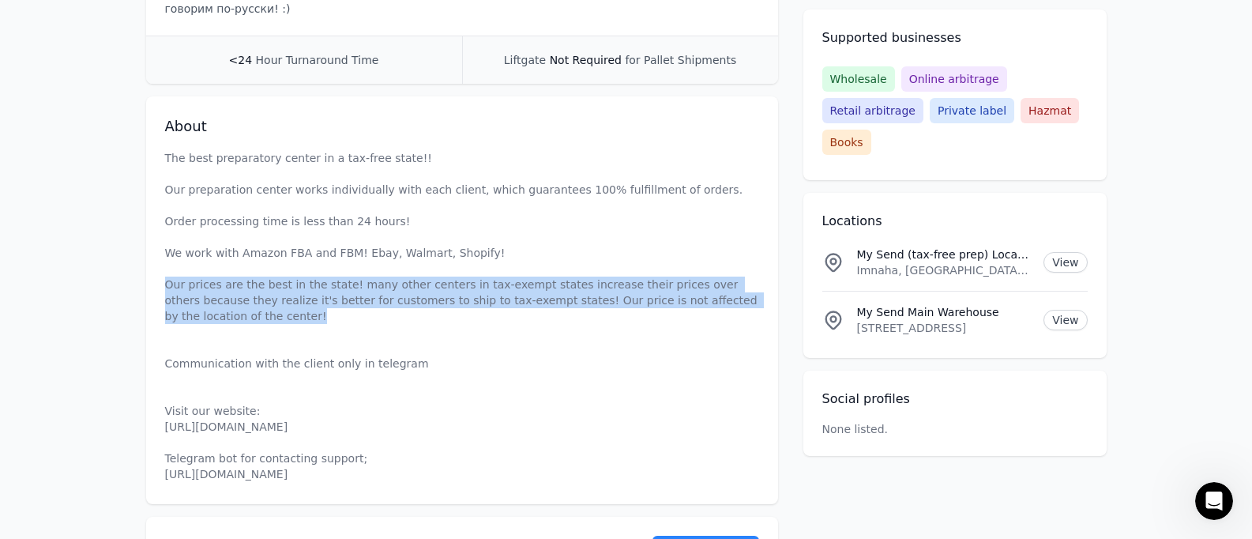
drag, startPoint x: 167, startPoint y: 280, endPoint x: 259, endPoint y: 314, distance: 98.5
click at [259, 314] on p "The best preparatory center in a tax-free state!! Our preparation center works …" at bounding box center [462, 316] width 594 height 332
click at [457, 303] on p "The best preparatory center in a tax-free state!! Our preparation center works …" at bounding box center [462, 316] width 594 height 332
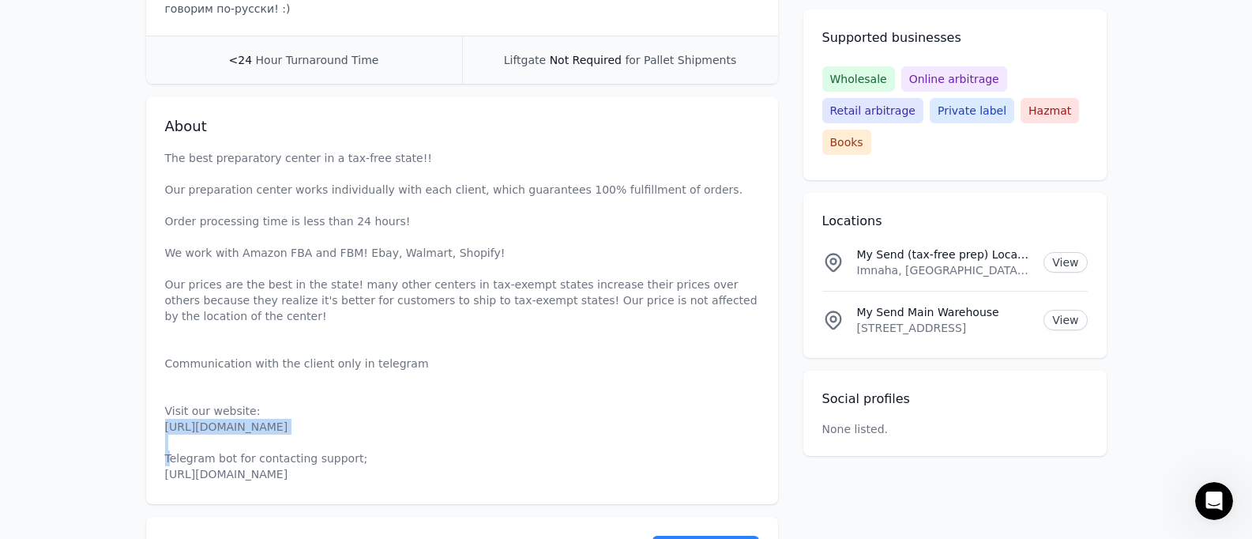
drag, startPoint x: 300, startPoint y: 427, endPoint x: 161, endPoint y: 424, distance: 139.1
click at [161, 424] on div "About The best preparatory center in a tax-free state!! Our preparation center …" at bounding box center [462, 300] width 632 height 408
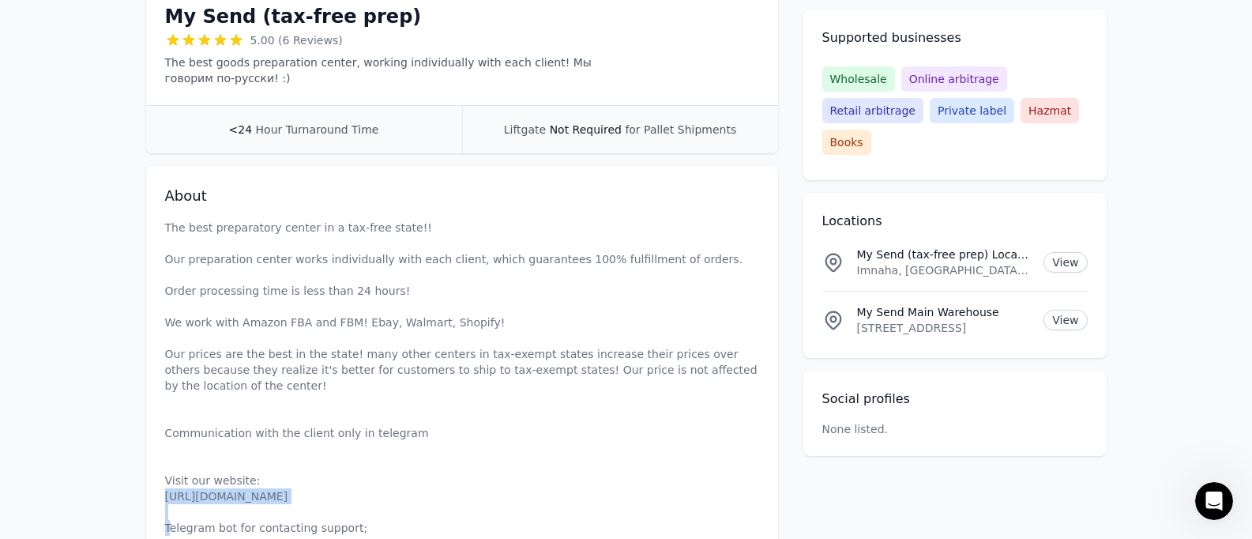
scroll to position [0, 0]
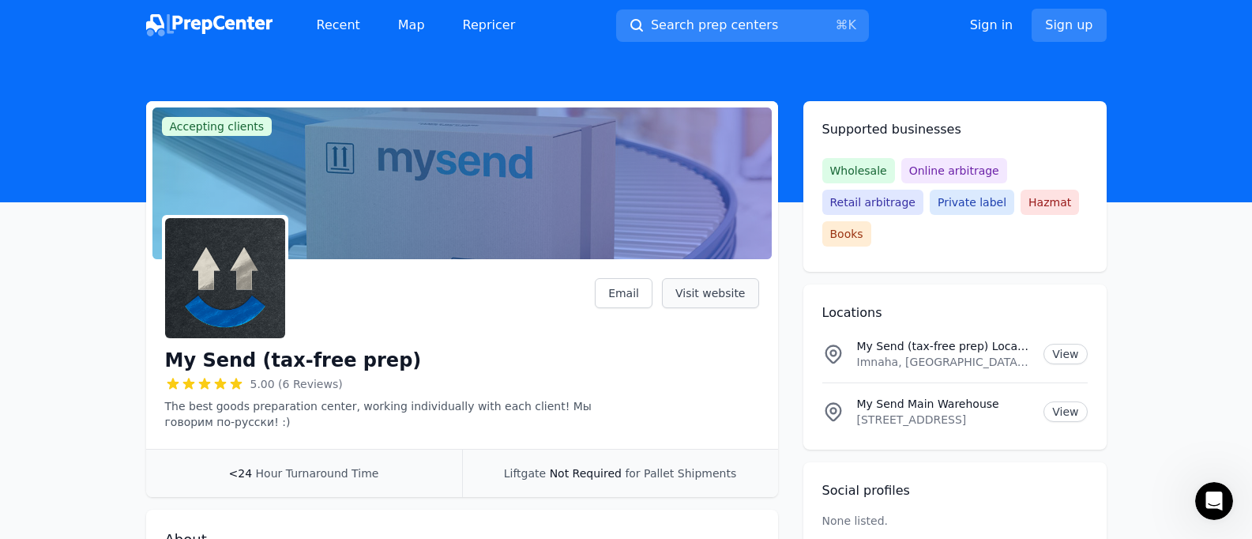
click at [711, 302] on link "Visit website" at bounding box center [710, 293] width 97 height 30
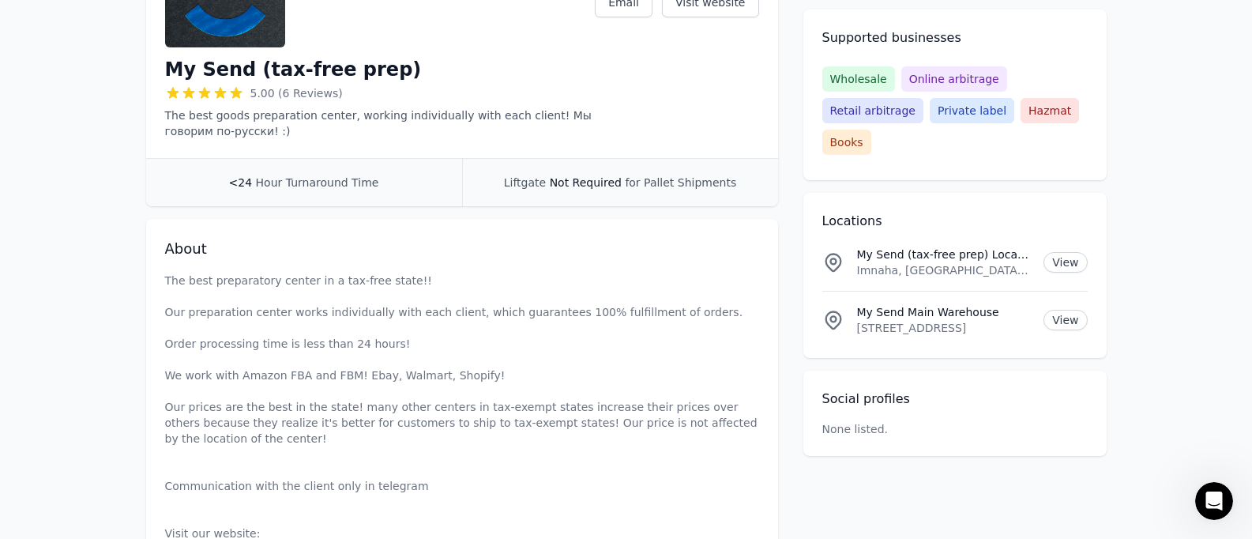
scroll to position [532, 0]
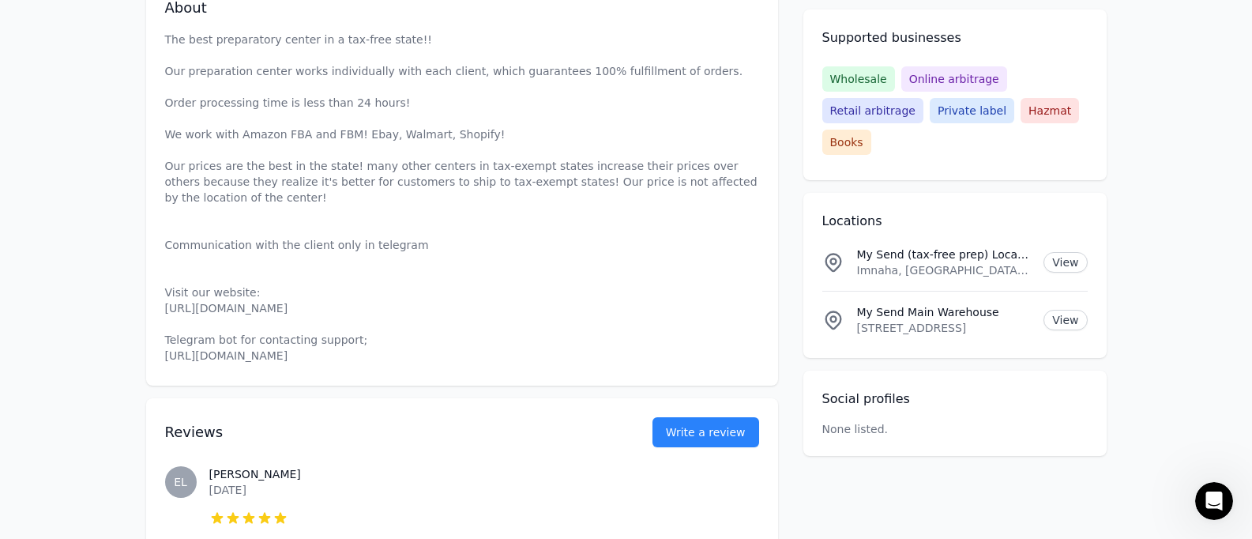
click at [273, 353] on p "The best preparatory center in a tax-free state!! Our preparation center works …" at bounding box center [462, 198] width 594 height 332
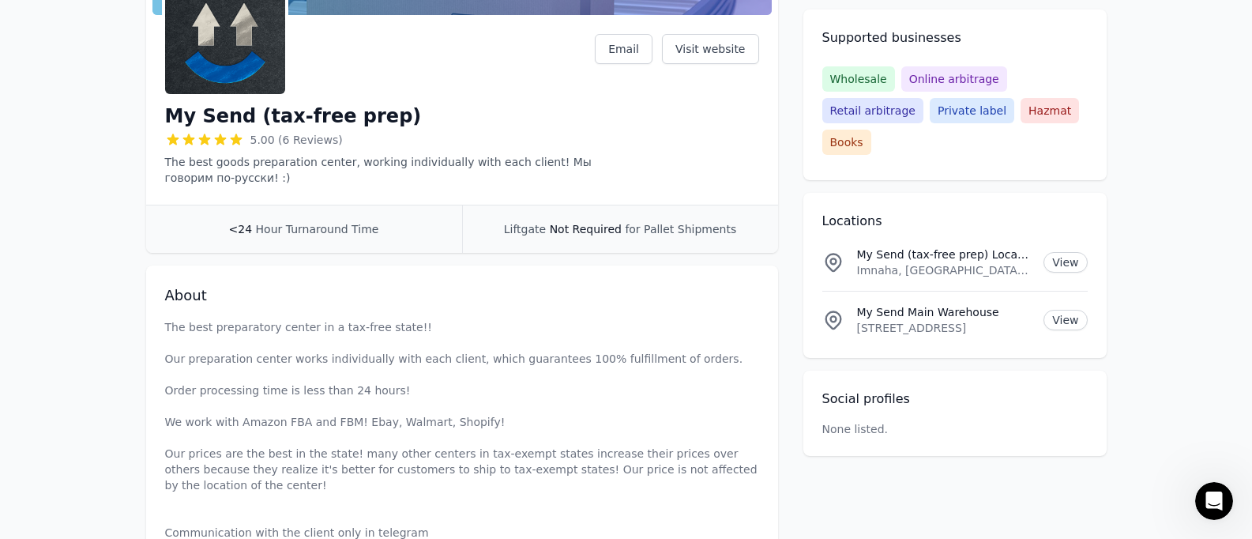
scroll to position [0, 0]
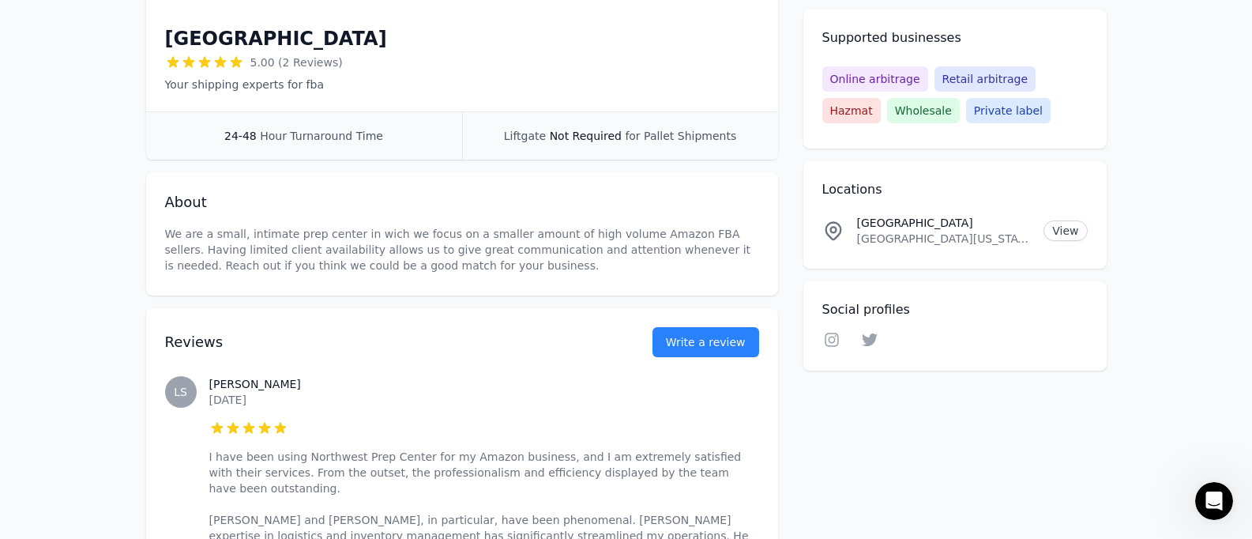
scroll to position [584, 0]
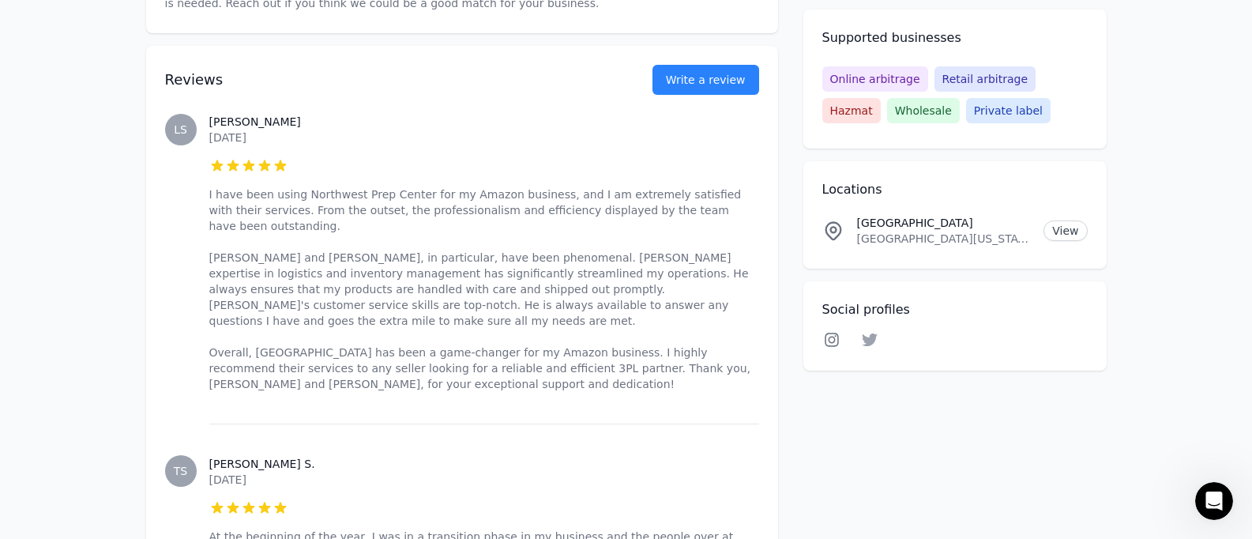
click at [835, 344] on icon at bounding box center [832, 340] width 19 height 16
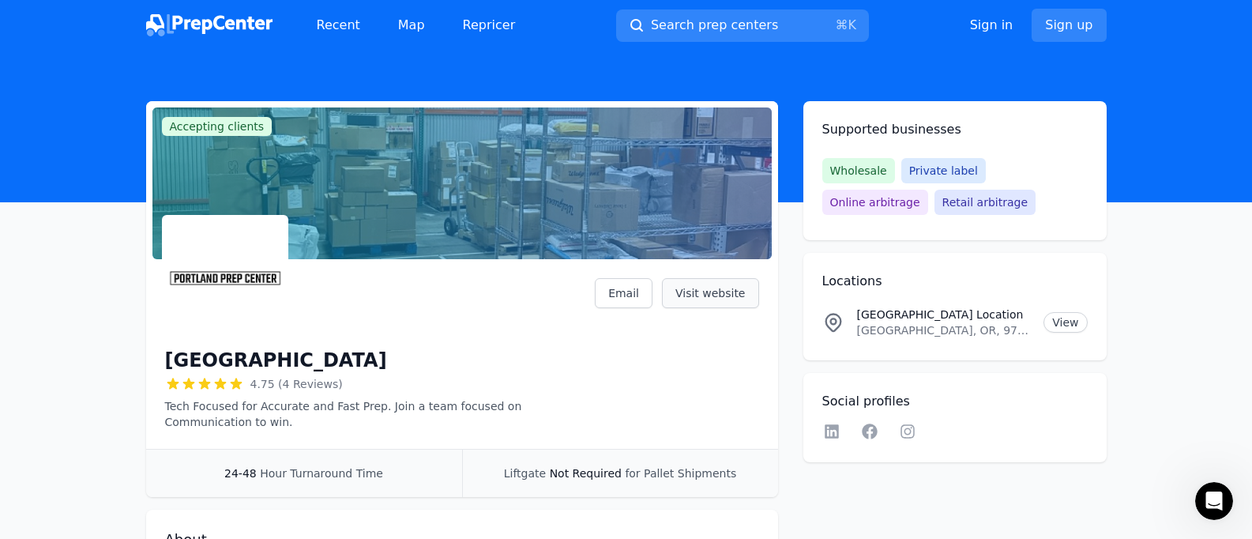
click at [713, 302] on link "Visit website" at bounding box center [710, 293] width 97 height 30
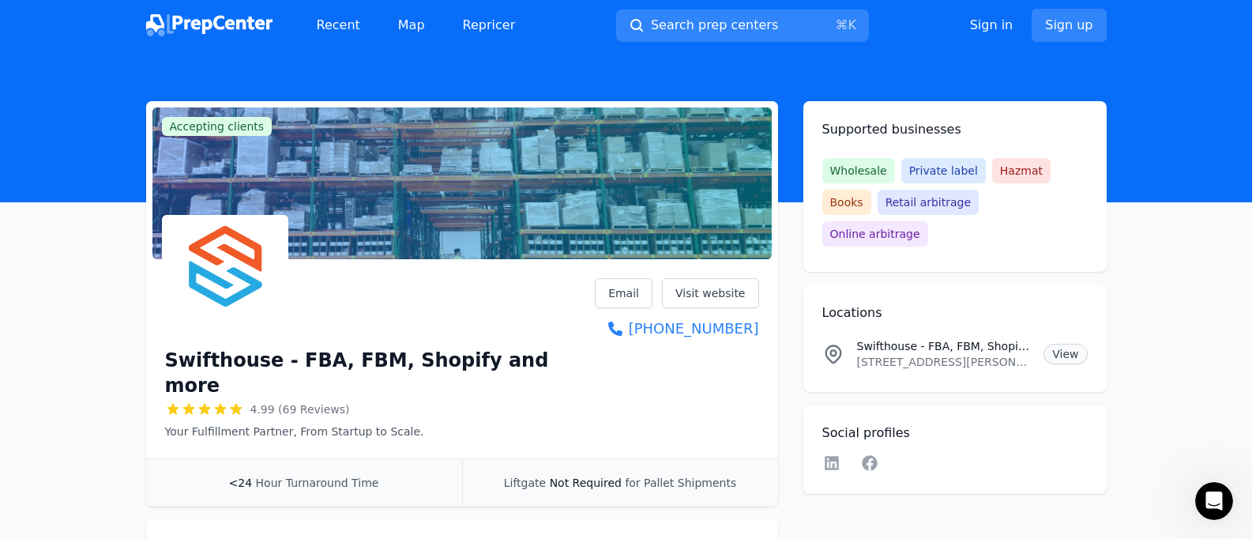
click at [1062, 344] on link "View" at bounding box center [1065, 354] width 43 height 21
click at [868, 455] on icon at bounding box center [869, 462] width 15 height 15
click at [838, 455] on icon at bounding box center [832, 463] width 19 height 16
click at [725, 297] on link "Visit website" at bounding box center [710, 293] width 97 height 30
click at [1075, 344] on link "View" at bounding box center [1065, 354] width 43 height 21
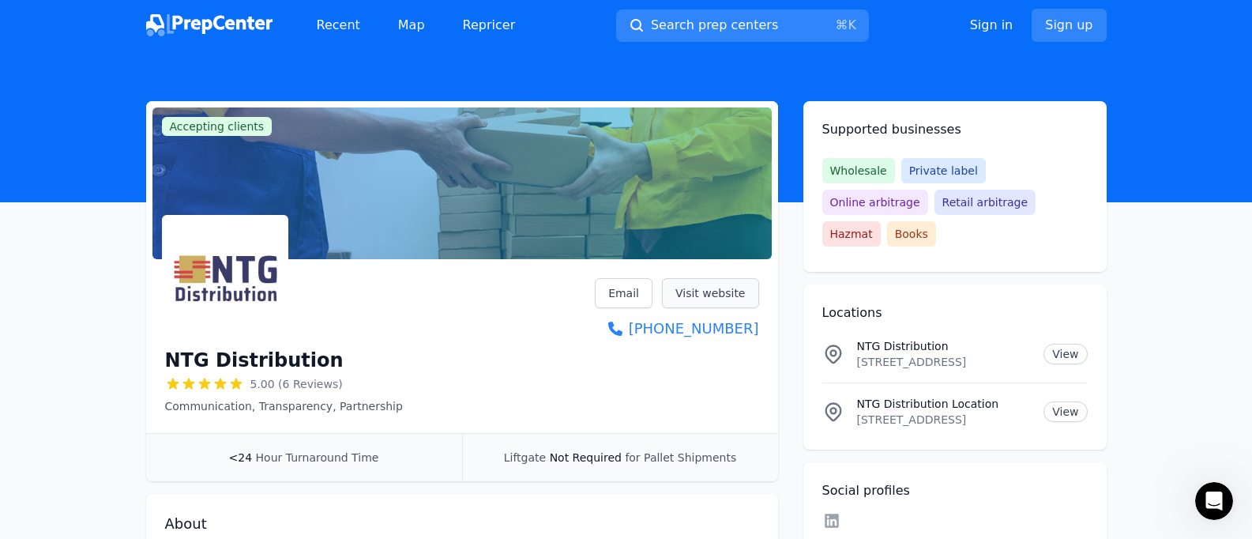
click at [717, 302] on link "Visit website" at bounding box center [710, 293] width 97 height 30
click at [719, 299] on link "Visit website" at bounding box center [710, 293] width 97 height 30
click at [1067, 344] on link "View" at bounding box center [1065, 354] width 43 height 21
click at [1070, 344] on link "View" at bounding box center [1065, 354] width 43 height 21
click at [1071, 396] on div "NTG Distribution Location 1401 Tenth Avenue, Beaver Falls, PA, 15010, US View" at bounding box center [955, 412] width 265 height 32
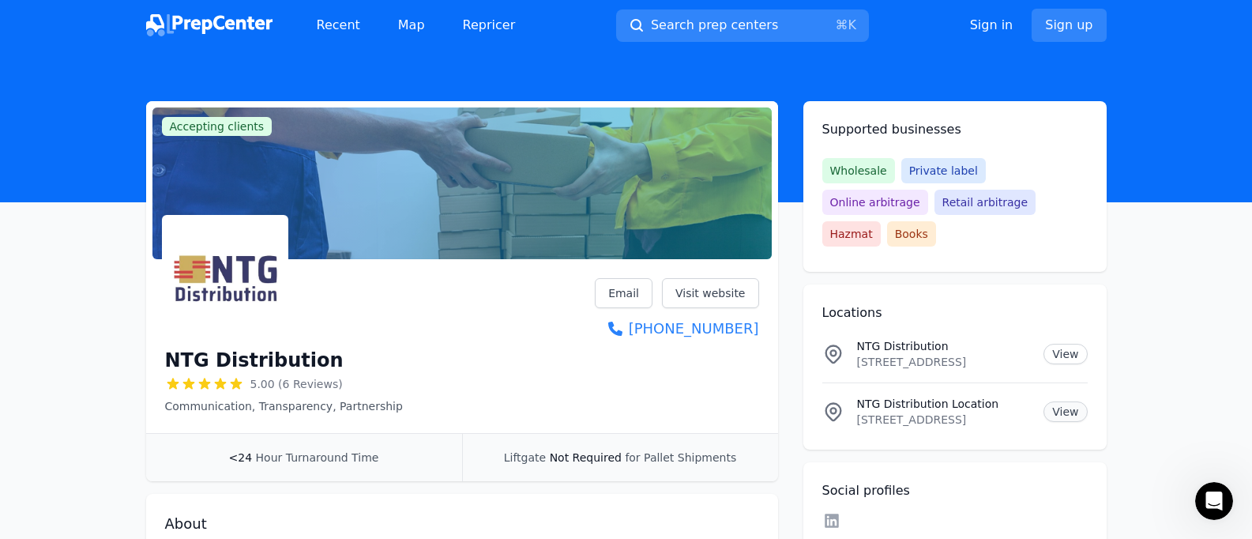
click at [1067, 401] on link "View" at bounding box center [1065, 411] width 43 height 21
click at [710, 294] on link "Visit website" at bounding box center [710, 293] width 97 height 30
click at [1075, 344] on link "View" at bounding box center [1065, 354] width 43 height 21
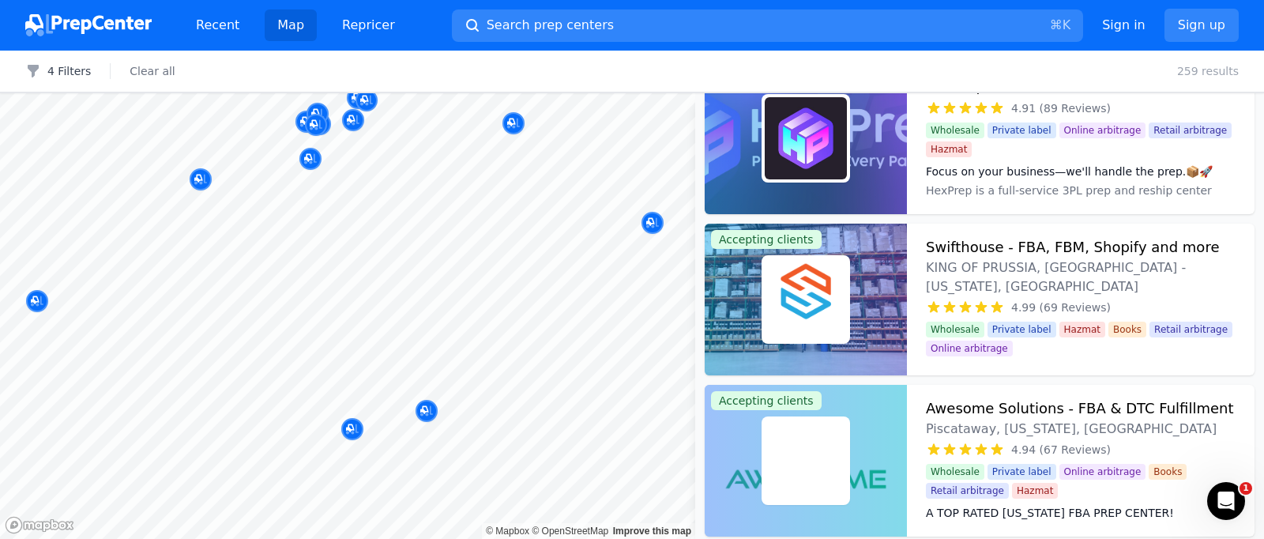
scroll to position [2211, 0]
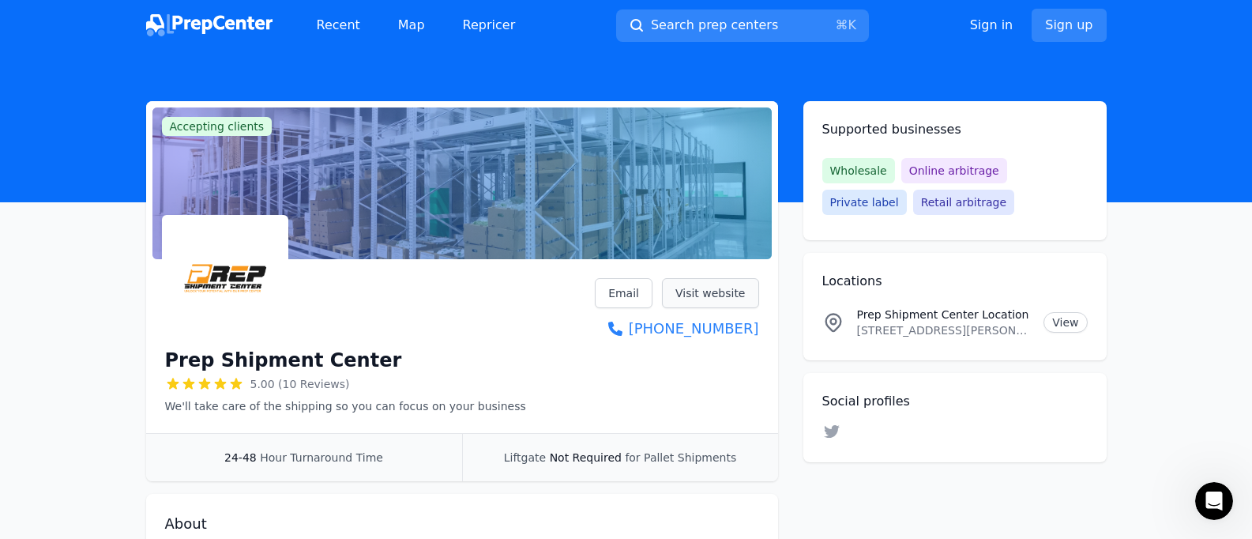
click at [755, 294] on link "Visit website" at bounding box center [710, 293] width 97 height 30
click at [1056, 320] on link "View" at bounding box center [1065, 322] width 43 height 21
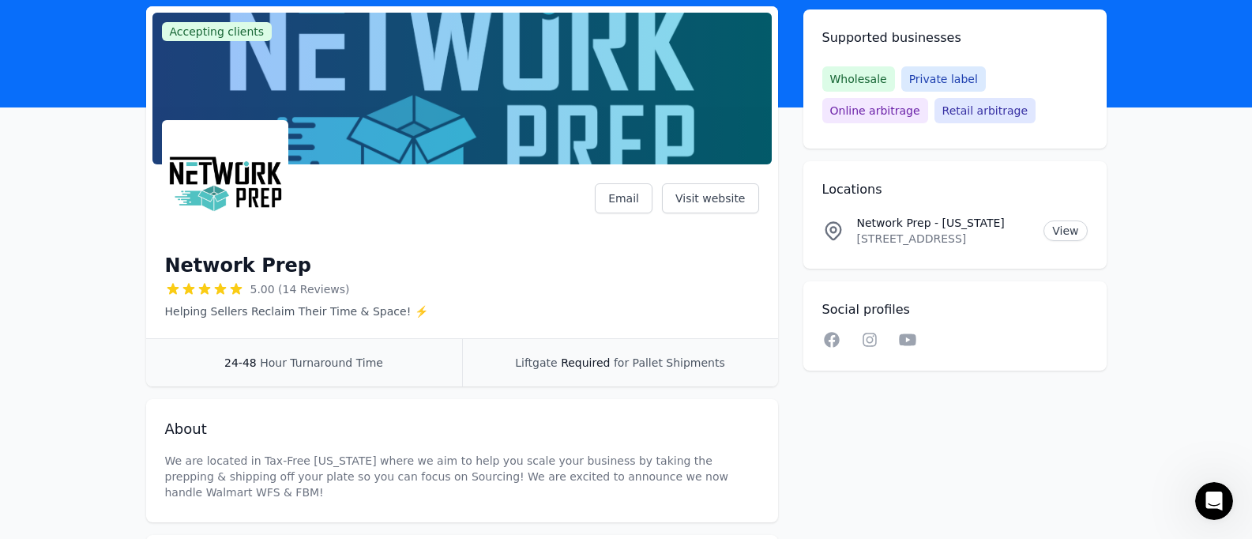
scroll to position [104, 0]
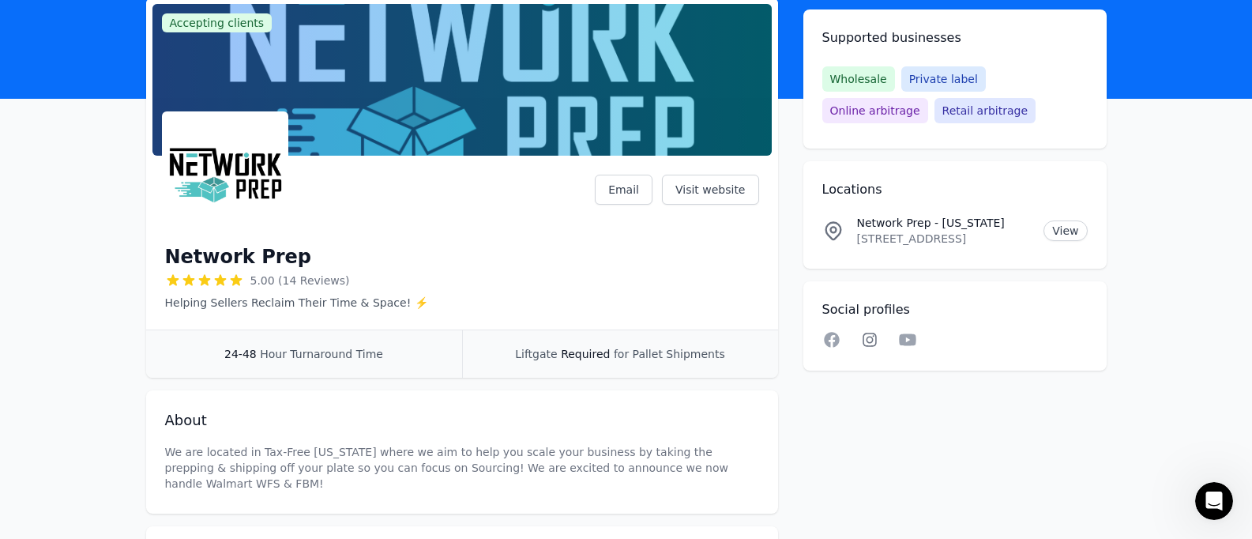
click at [868, 339] on icon at bounding box center [869, 340] width 19 height 16
click at [832, 342] on icon at bounding box center [832, 340] width 19 height 16
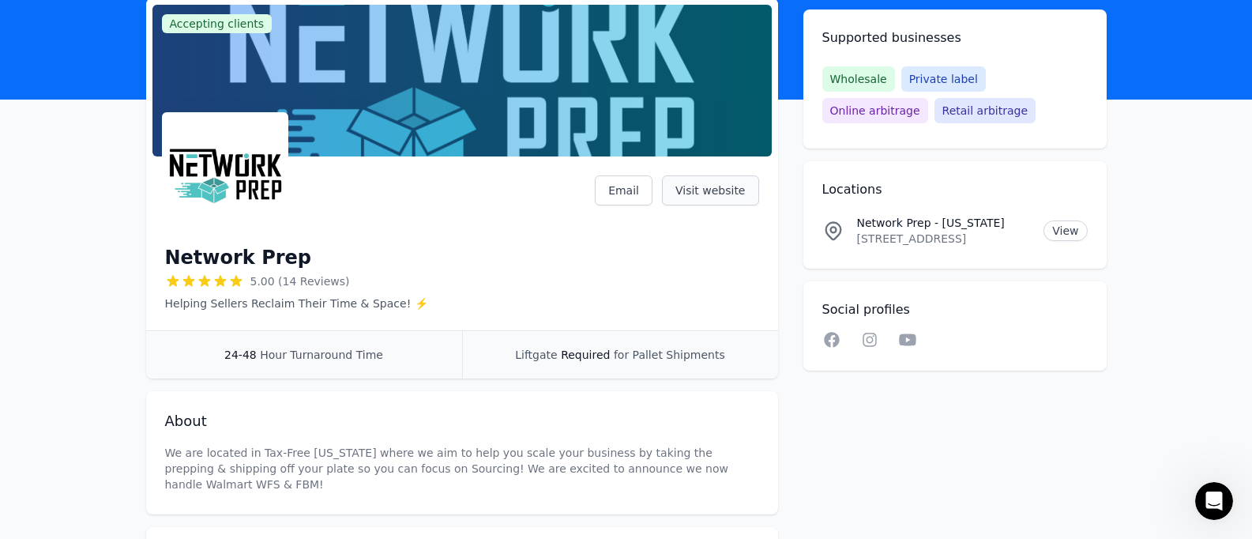
click at [725, 196] on link "Visit website" at bounding box center [710, 190] width 97 height 30
click at [723, 183] on link "Visit website" at bounding box center [710, 190] width 97 height 30
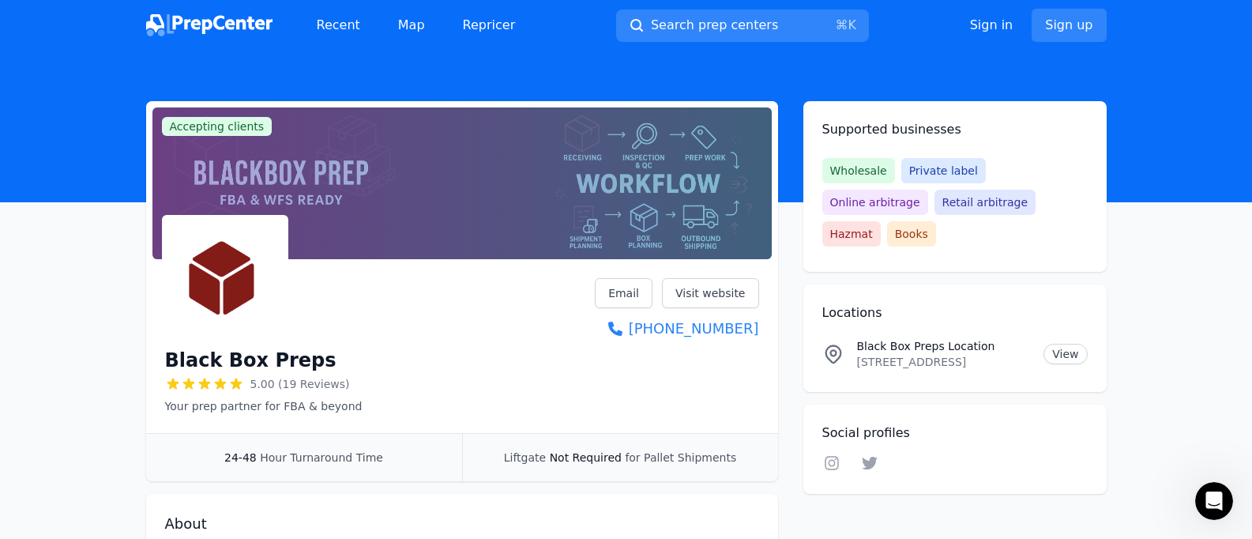
click at [1042, 338] on div "Black Box Preps Location [STREET_ADDRESS] View" at bounding box center [955, 354] width 265 height 32
click at [1070, 344] on link "View" at bounding box center [1065, 354] width 43 height 21
click at [719, 303] on link "Visit website" at bounding box center [710, 293] width 97 height 30
click at [842, 455] on div "Linkedin Facebook Instagram Twitter YouTube" at bounding box center [955, 465] width 265 height 20
click at [837, 455] on icon at bounding box center [832, 463] width 19 height 16
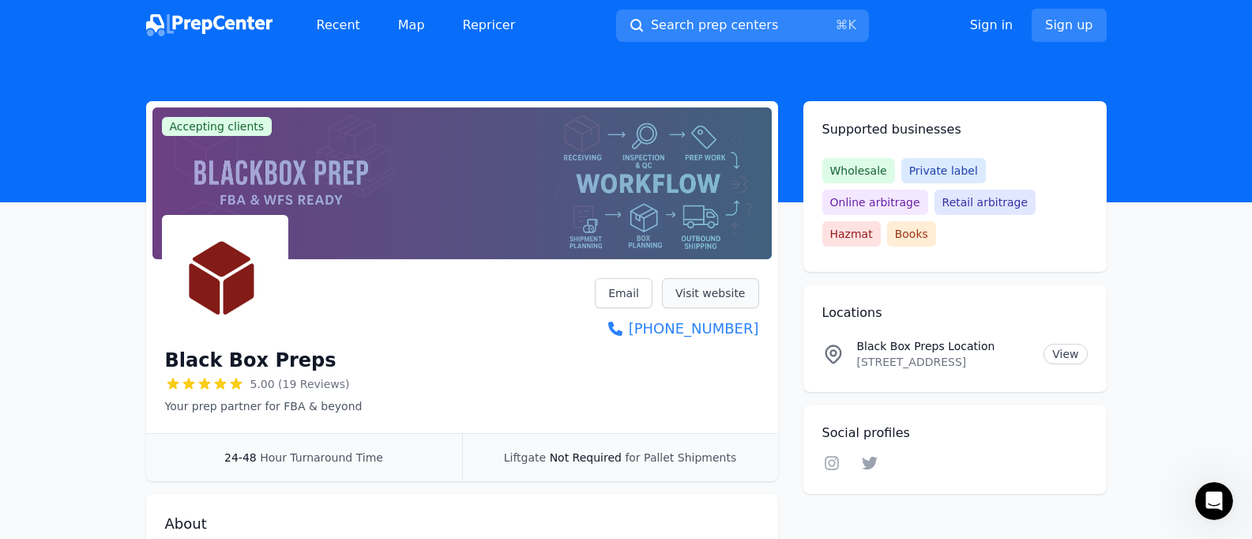
click at [713, 299] on link "Visit website" at bounding box center [710, 293] width 97 height 30
click at [634, 292] on link "Email" at bounding box center [624, 293] width 58 height 30
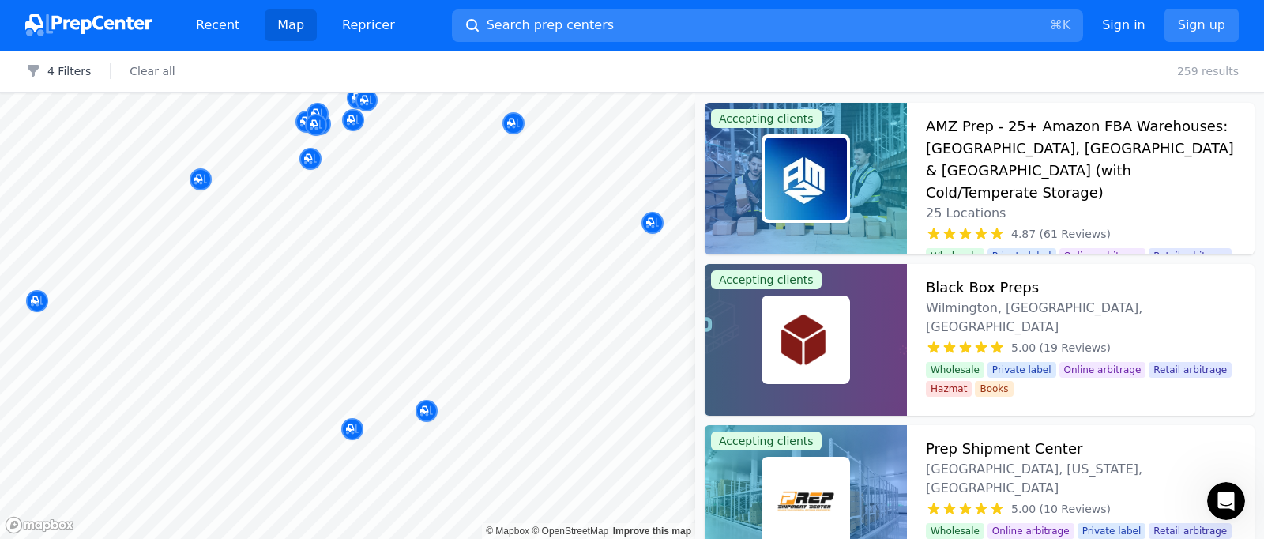
scroll to position [2211, 0]
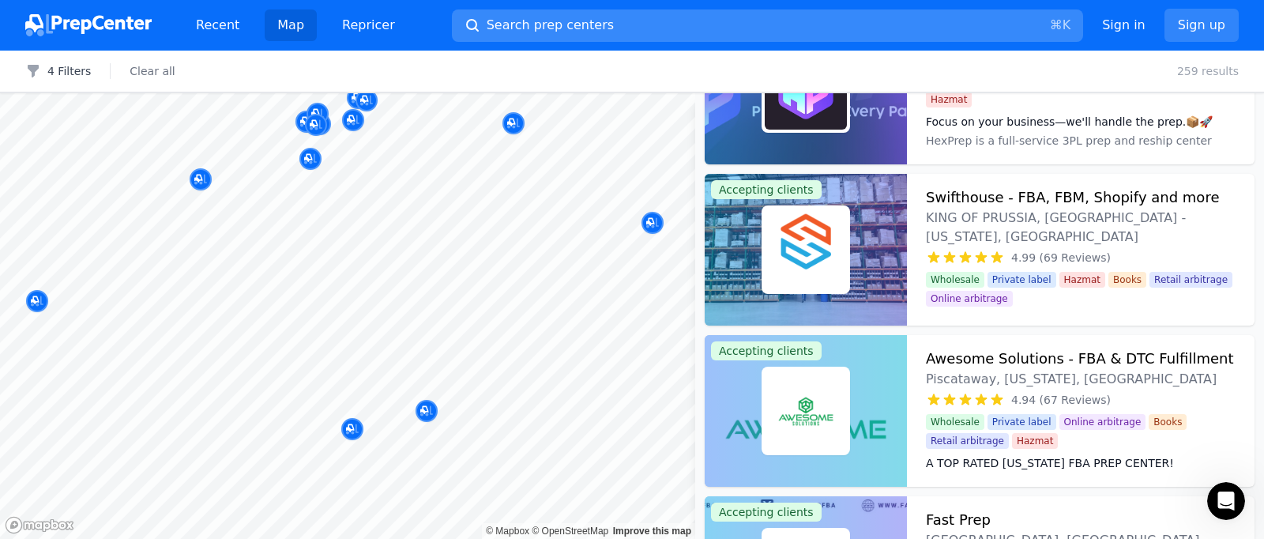
click at [534, 32] on span "Search prep centers" at bounding box center [550, 25] width 127 height 19
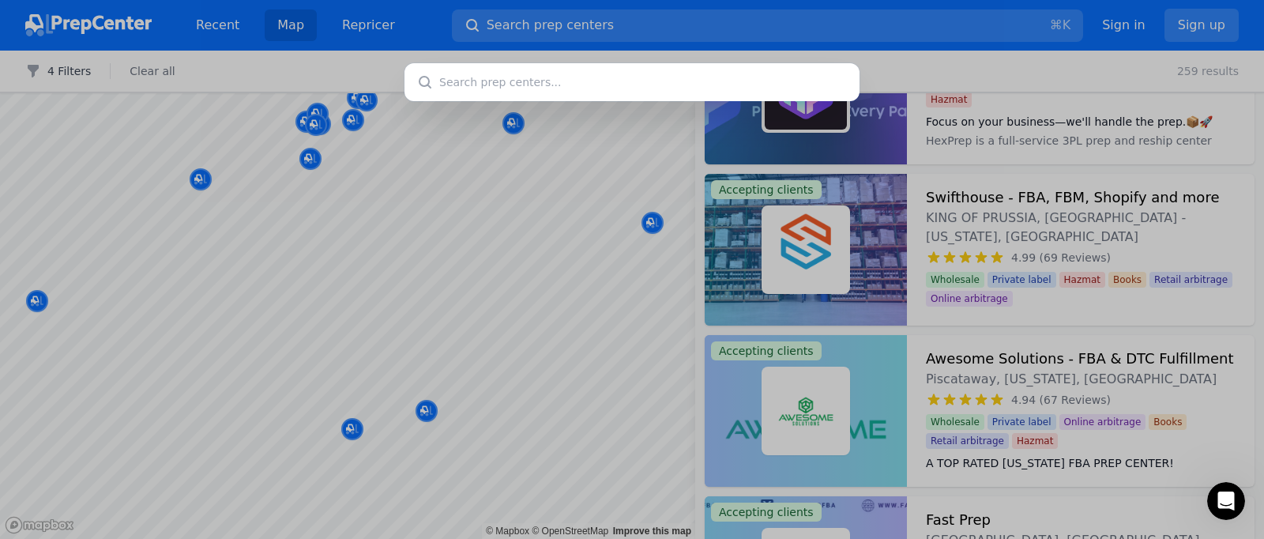
click at [1075, 174] on div at bounding box center [632, 269] width 1264 height 539
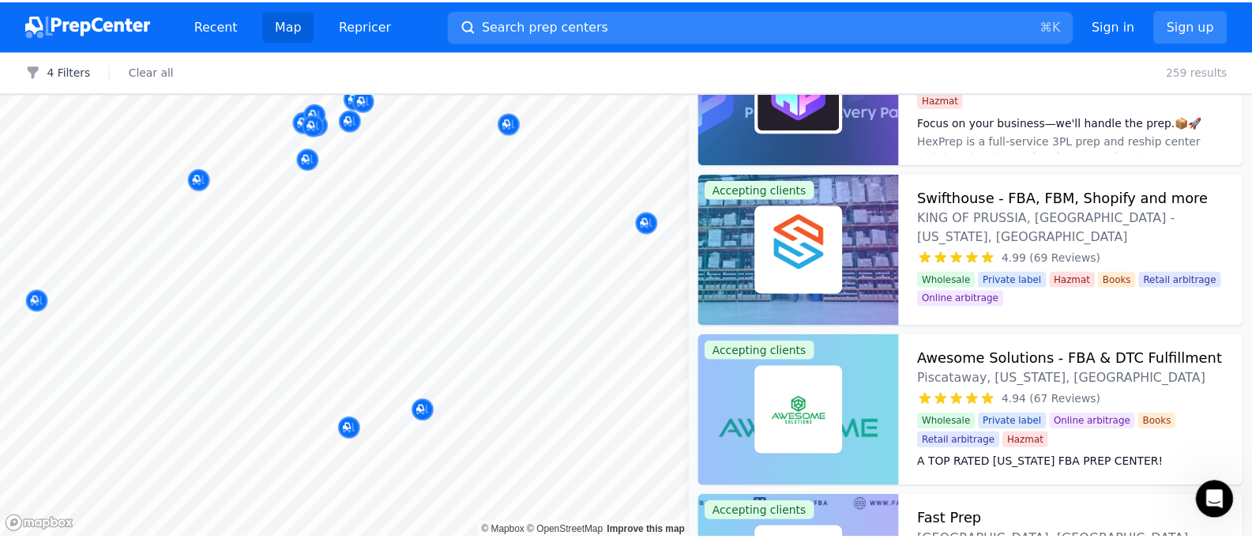
scroll to position [2040, 0]
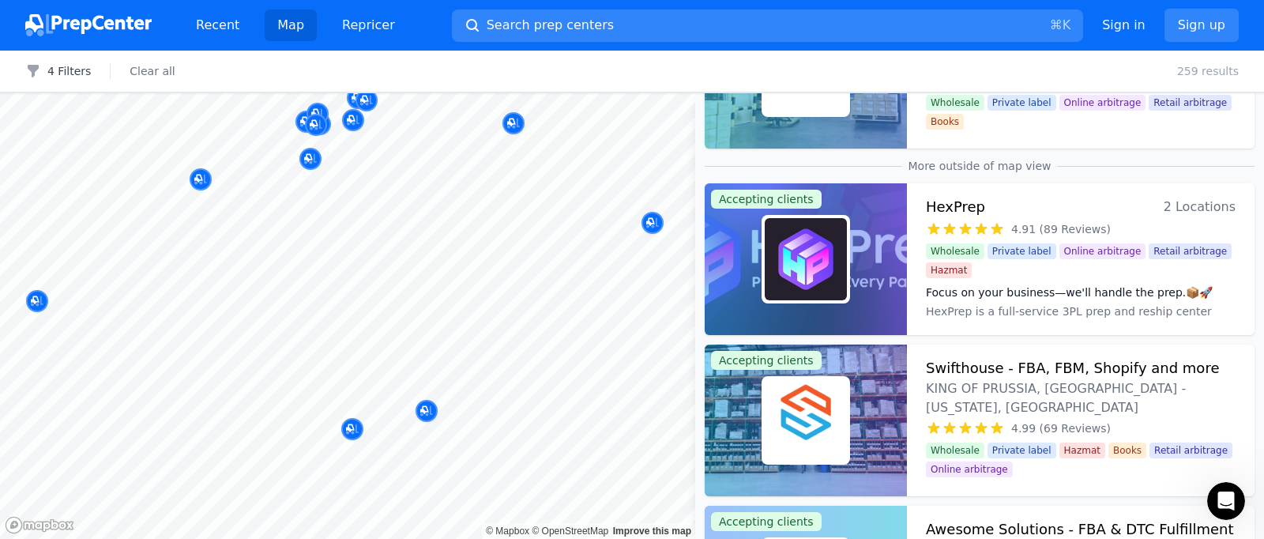
click at [1014, 207] on div "HexPrep 2 Locations" at bounding box center [1081, 207] width 310 height 22
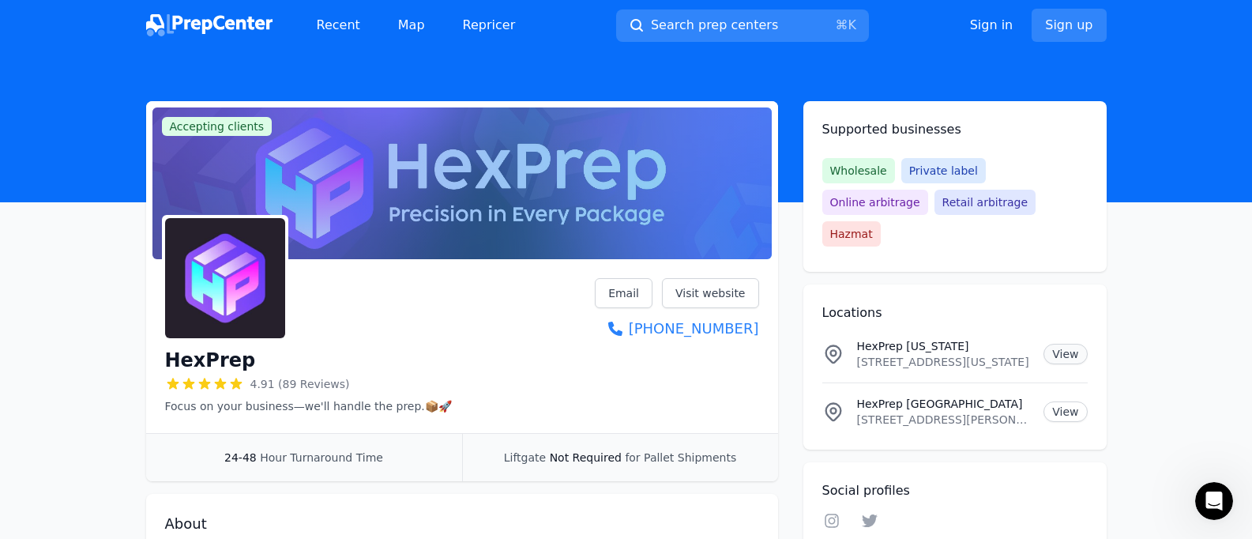
click at [1066, 344] on link "View" at bounding box center [1065, 354] width 43 height 21
click at [1058, 401] on link "View" at bounding box center [1065, 411] width 43 height 21
click at [183, 356] on h1 "HexPrep" at bounding box center [210, 360] width 91 height 25
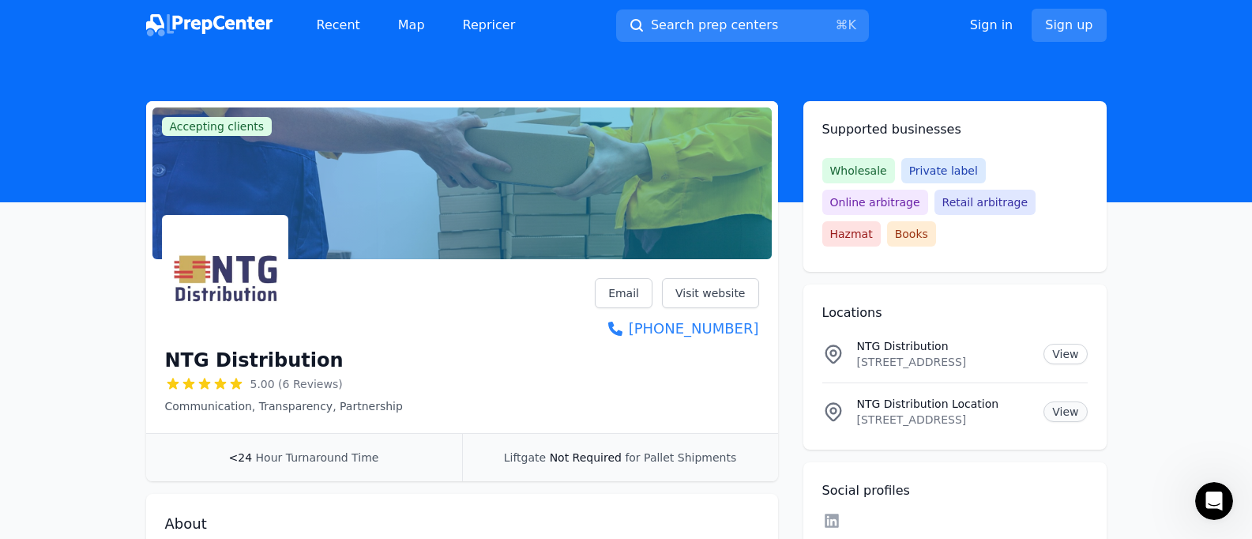
click at [1064, 401] on link "View" at bounding box center [1065, 411] width 43 height 21
click at [1070, 344] on link "View" at bounding box center [1065, 354] width 43 height 21
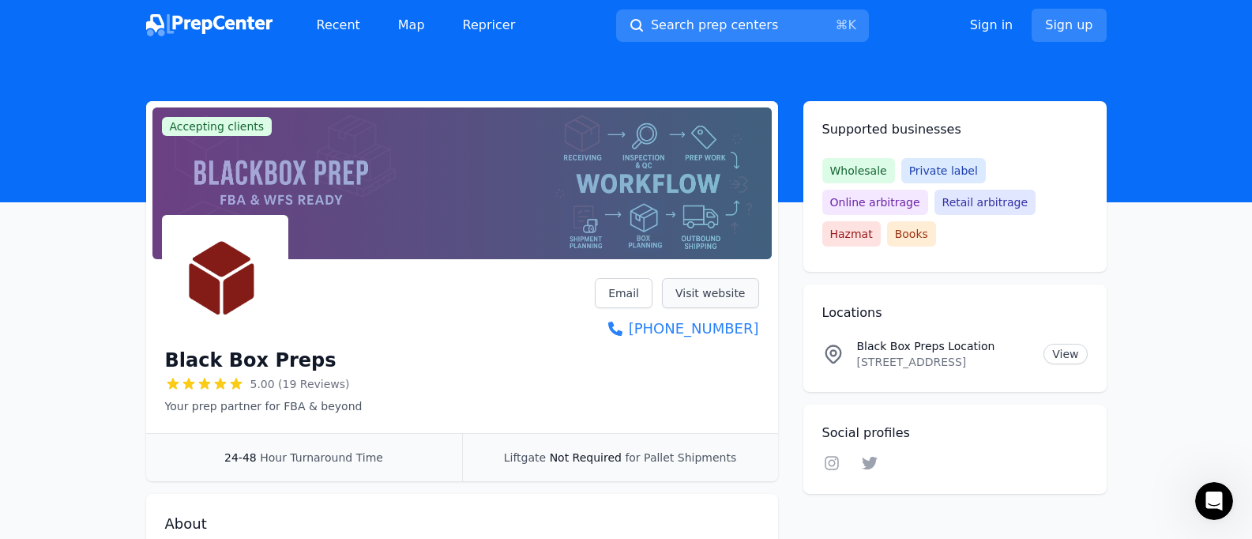
click at [669, 287] on link "Visit website" at bounding box center [710, 293] width 97 height 30
click at [704, 298] on link "Visit website" at bounding box center [710, 293] width 97 height 30
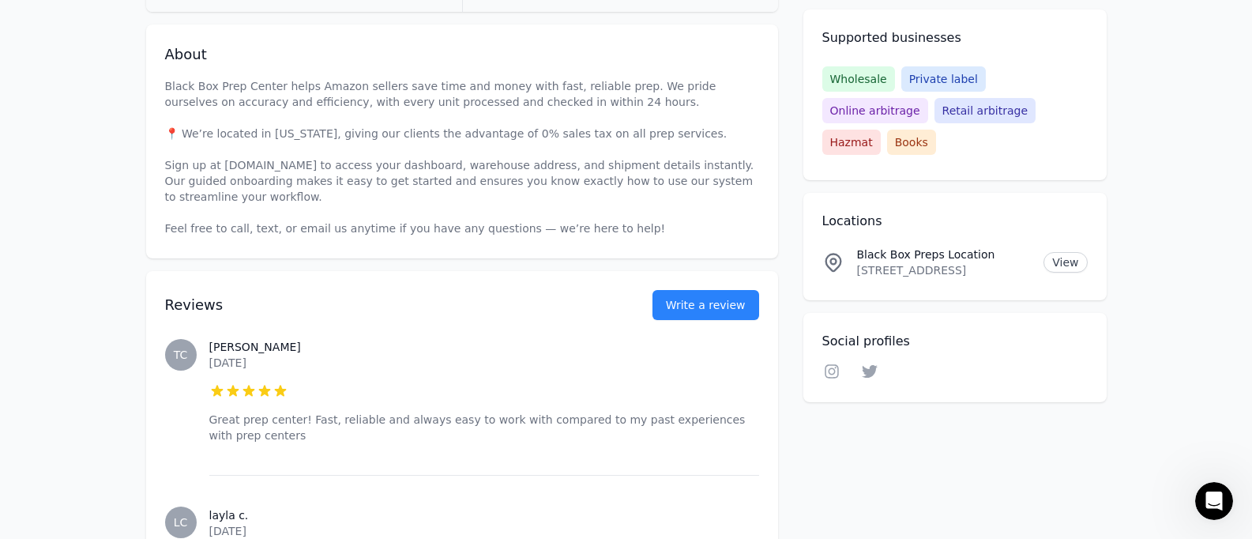
scroll to position [488, 0]
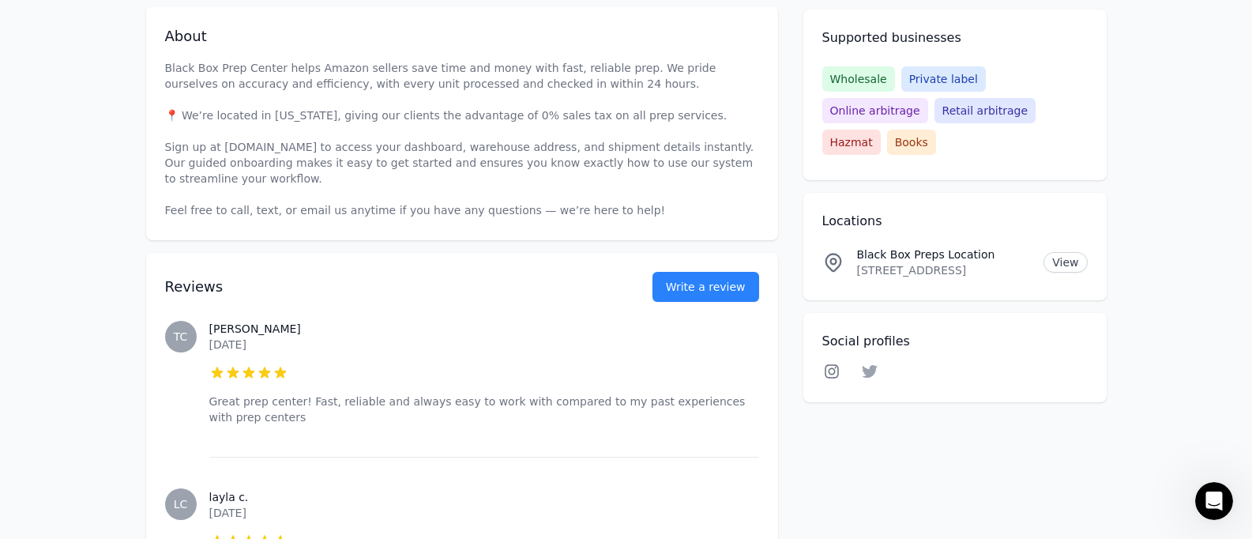
click at [836, 363] on icon at bounding box center [832, 371] width 19 height 16
click at [867, 365] on icon at bounding box center [870, 371] width 16 height 13
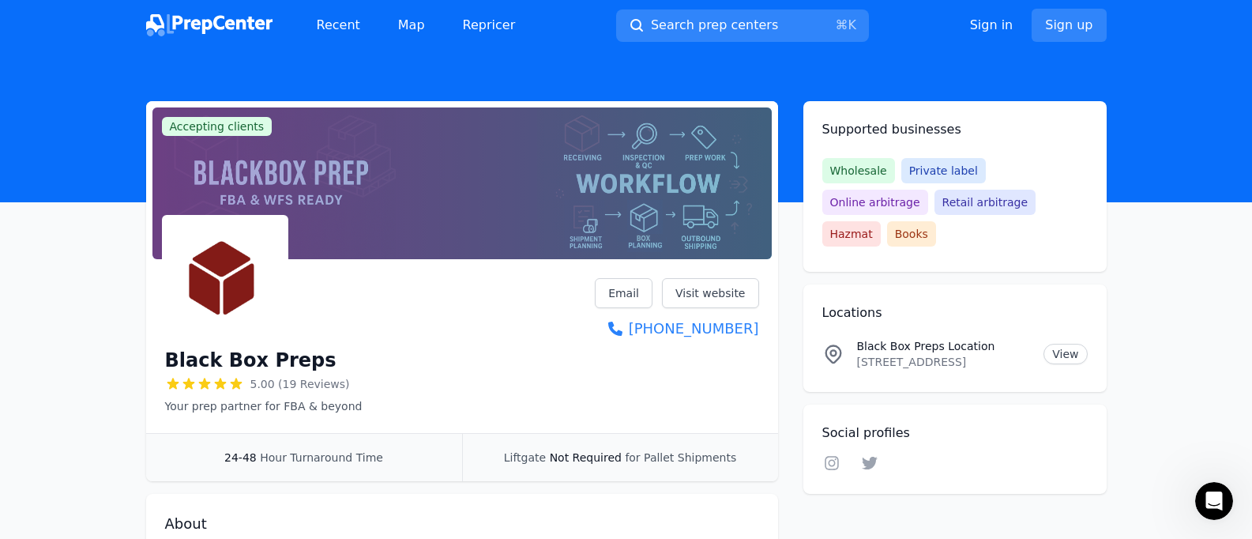
scroll to position [305, 0]
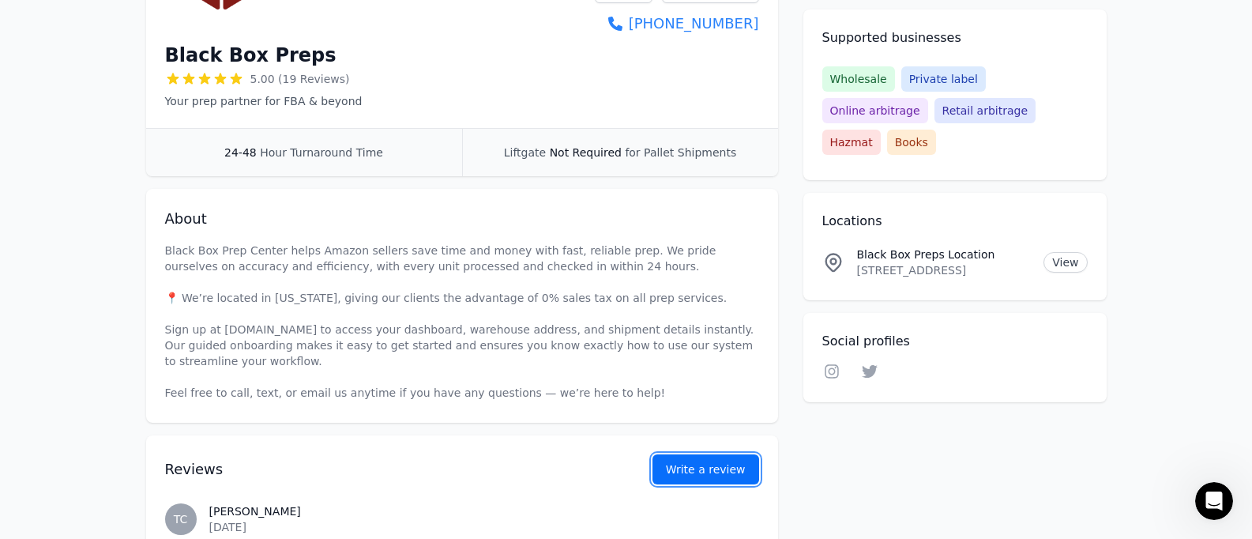
click at [680, 476] on link "Write a review" at bounding box center [706, 469] width 107 height 30
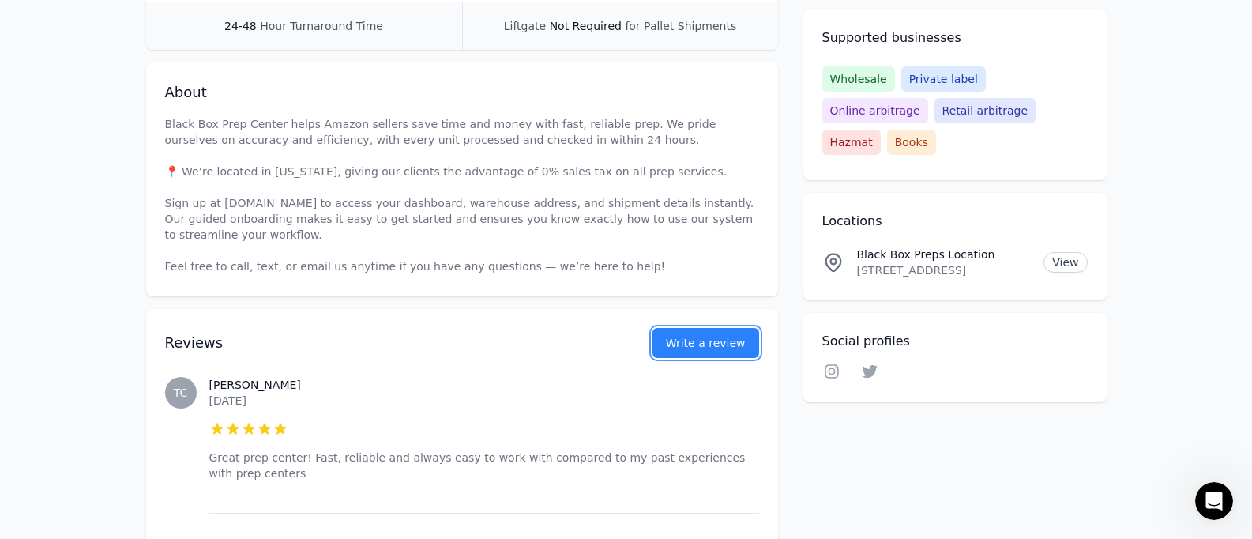
scroll to position [668, 0]
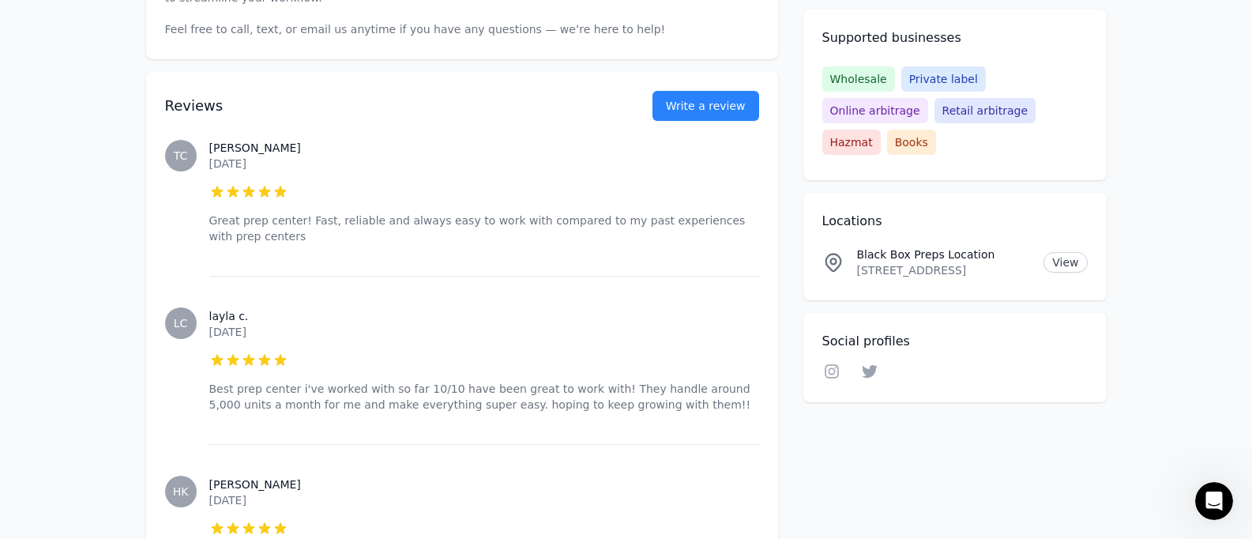
click at [730, 89] on div "Reviews Write a review" at bounding box center [462, 96] width 594 height 49
click at [719, 100] on link "Write a review" at bounding box center [706, 106] width 107 height 30
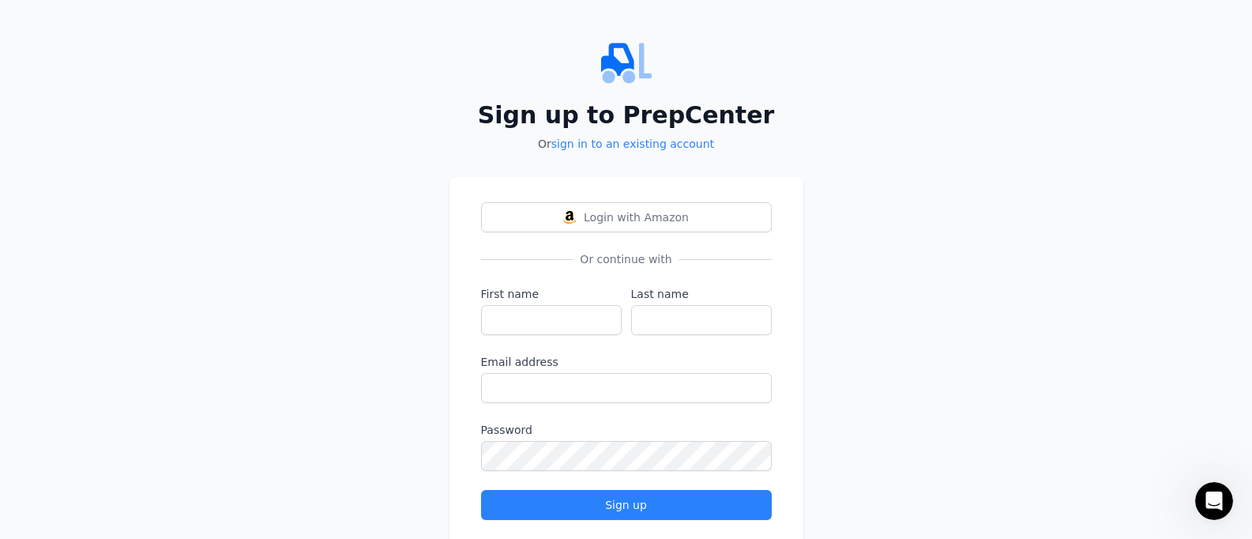
scroll to position [44, 0]
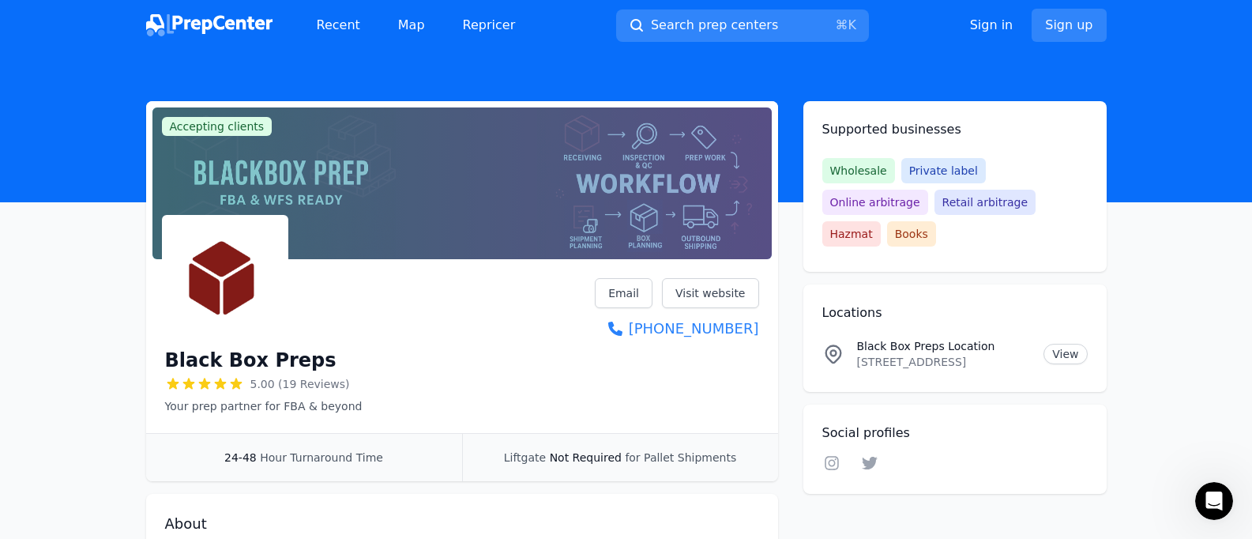
scroll to position [201, 0]
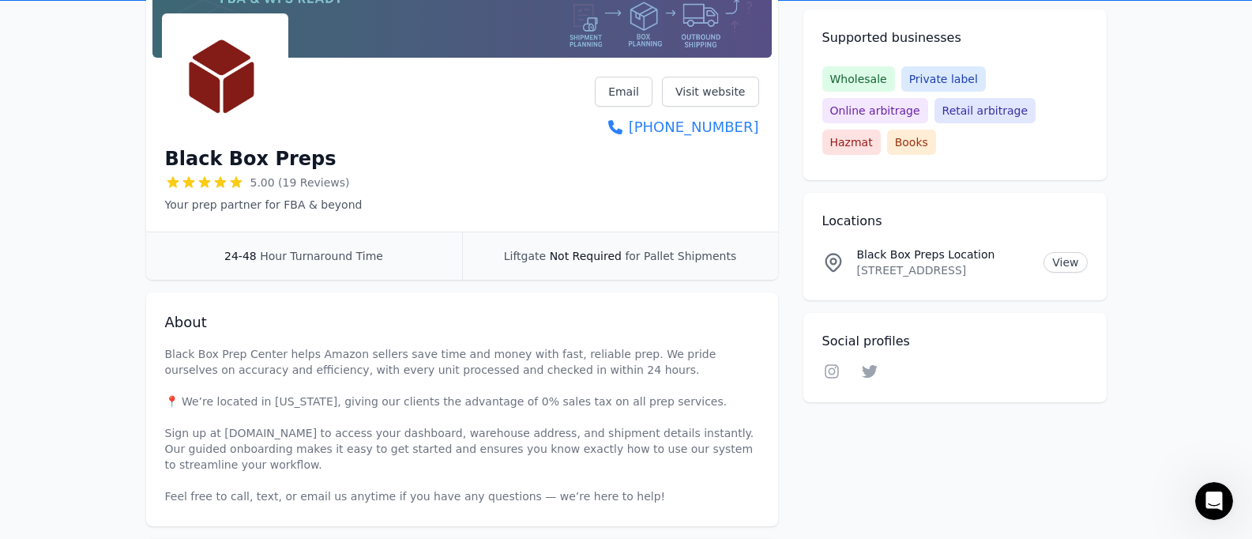
click at [213, 167] on h1 "Black Box Preps" at bounding box center [250, 158] width 171 height 25
copy div "Black Box Preps"
click at [1064, 252] on link "View" at bounding box center [1065, 262] width 43 height 21
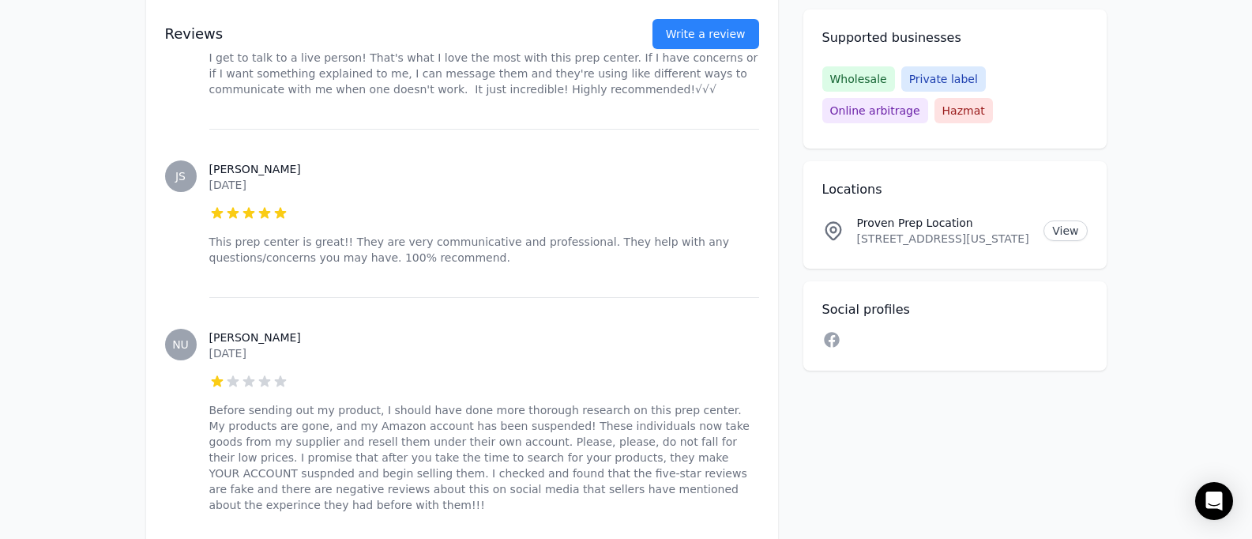
scroll to position [4366, 0]
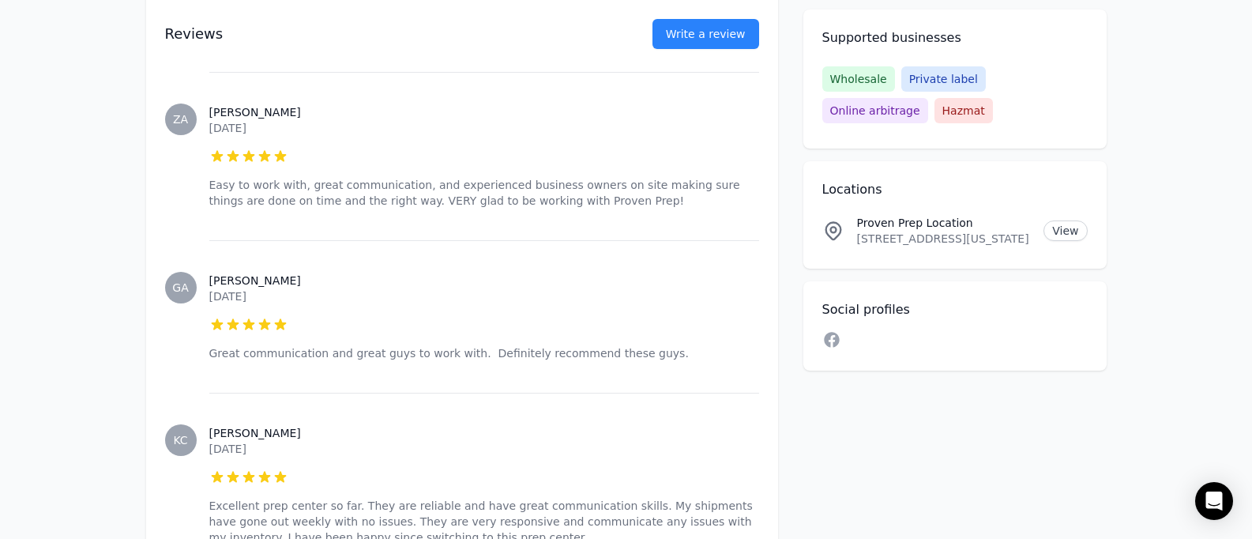
scroll to position [11643, 0]
